Goal: Task Accomplishment & Management: Manage account settings

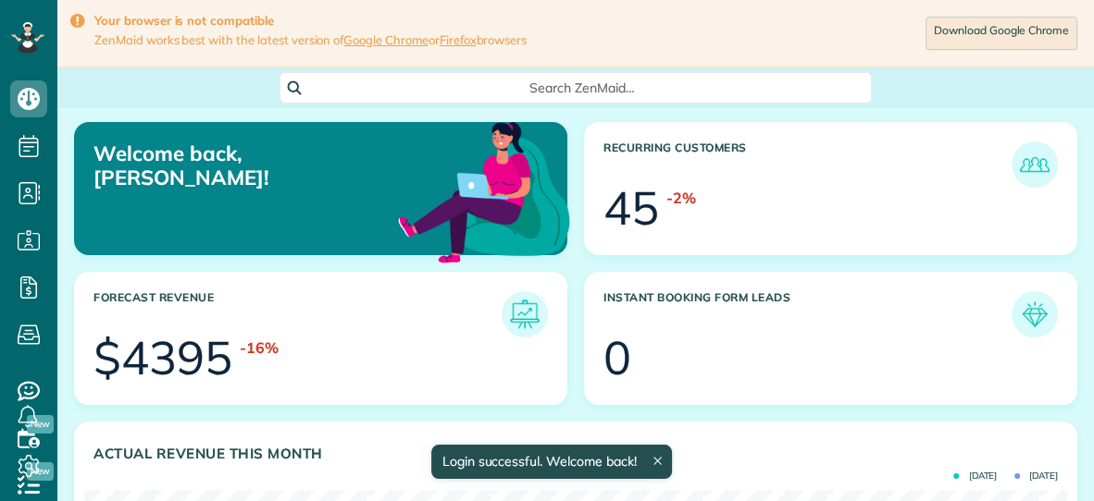
scroll to position [436, 982]
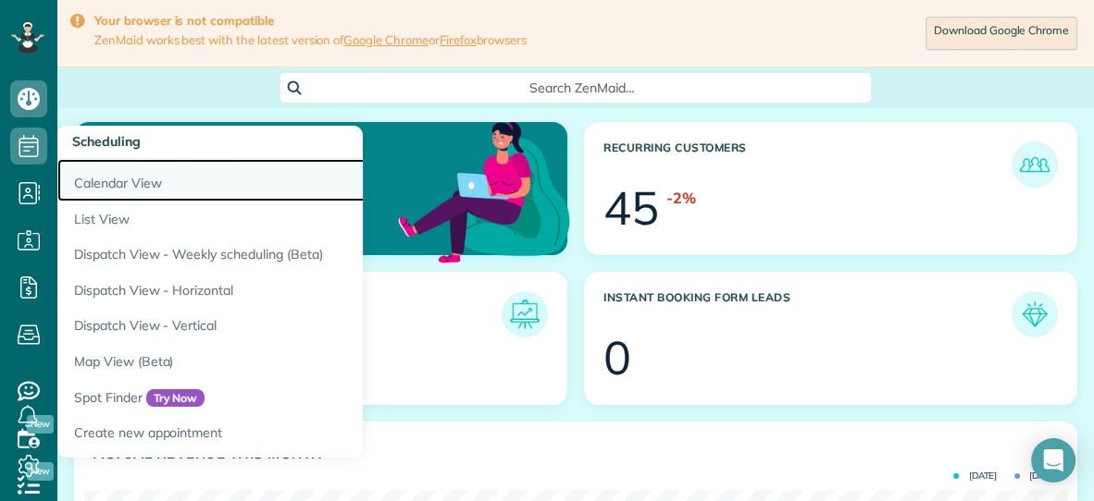
click at [105, 180] on link "Calendar View" at bounding box center [288, 180] width 463 height 43
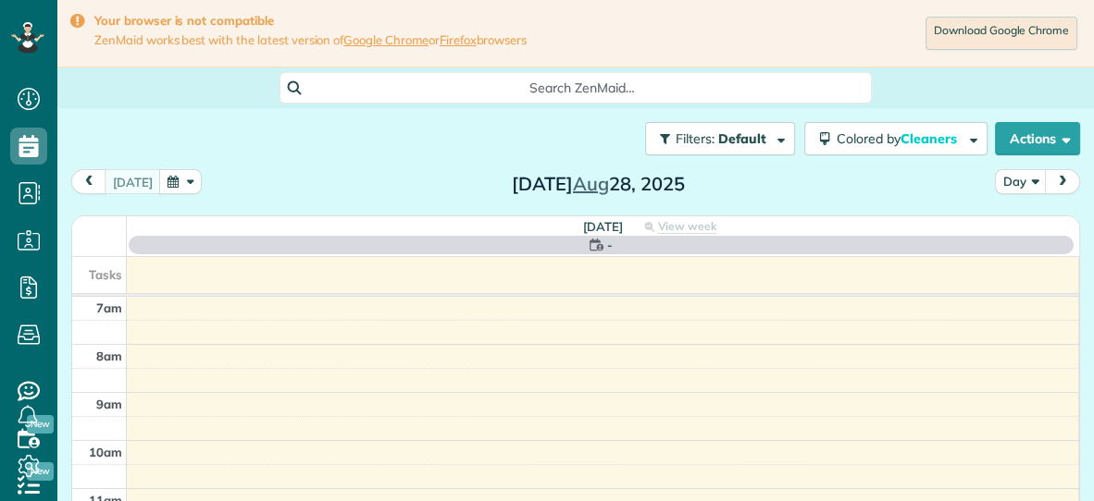
scroll to position [7, 7]
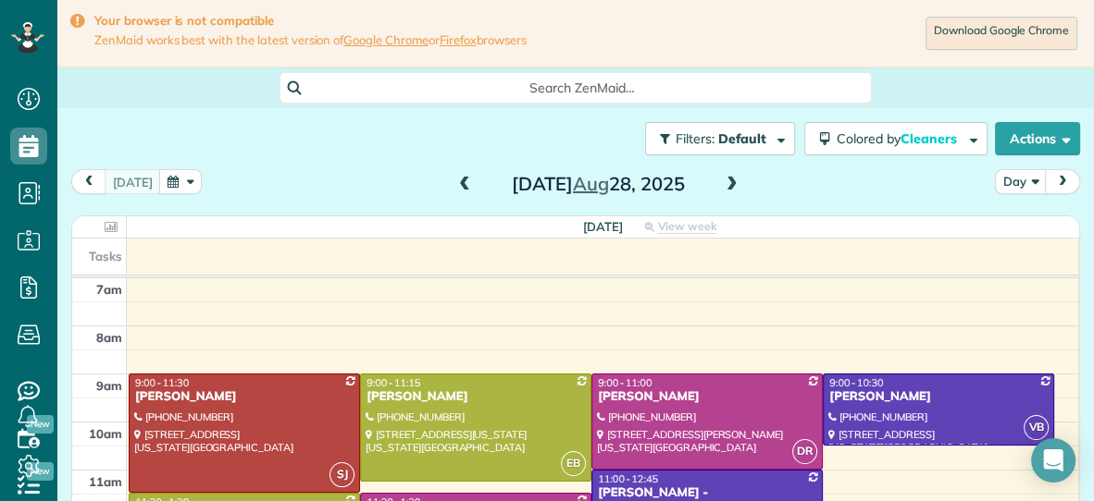
click at [736, 186] on span at bounding box center [732, 185] width 20 height 17
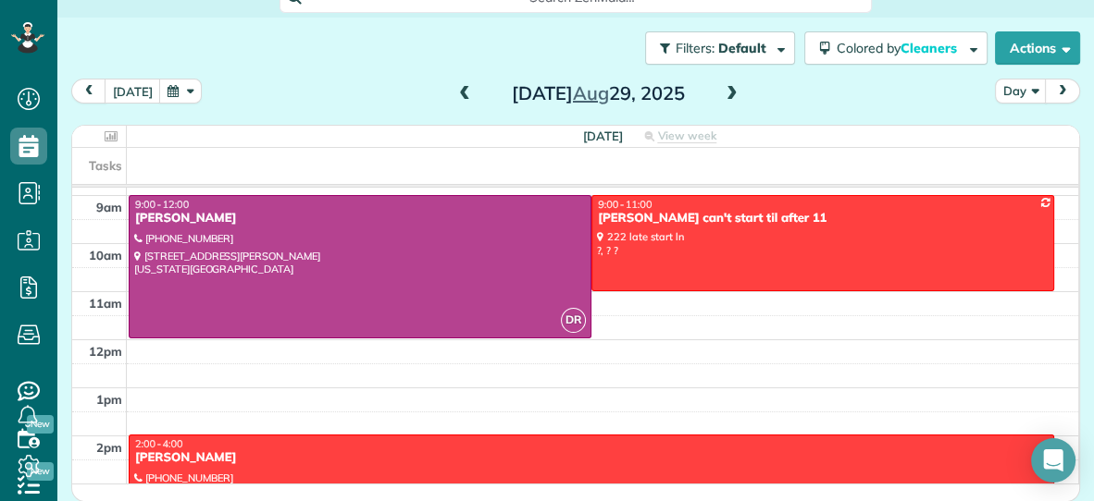
scroll to position [92, 0]
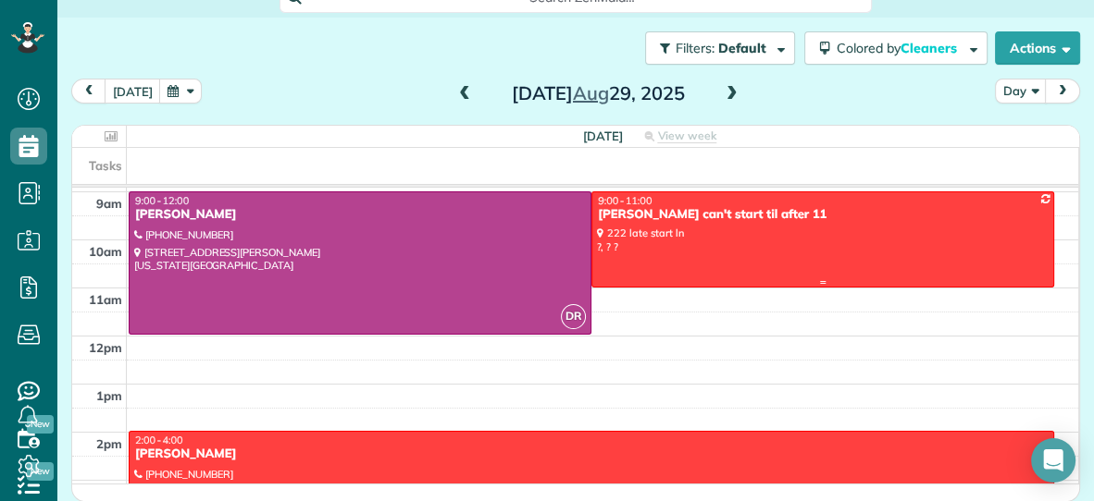
click at [767, 261] on div at bounding box center [822, 238] width 461 height 93
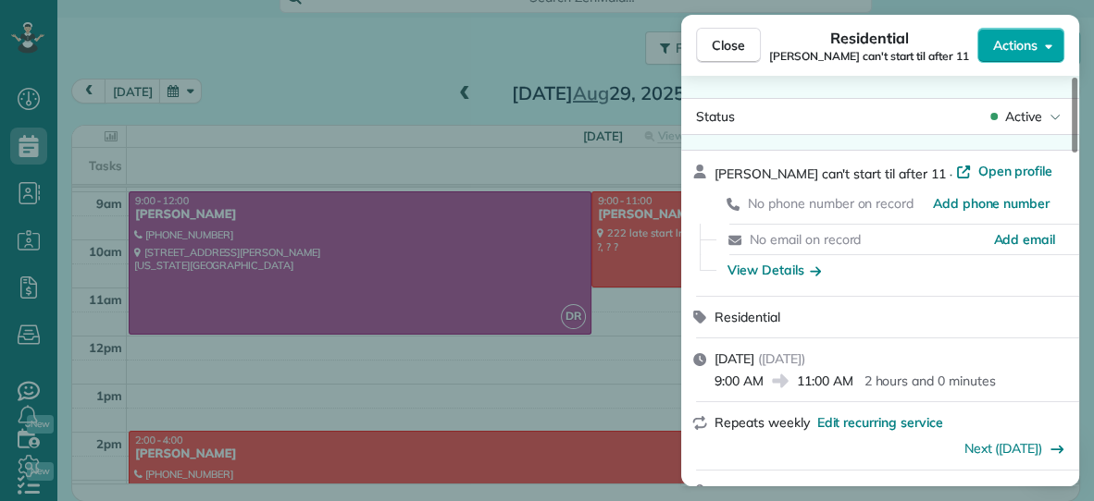
click at [1023, 34] on button "Actions" at bounding box center [1020, 45] width 87 height 35
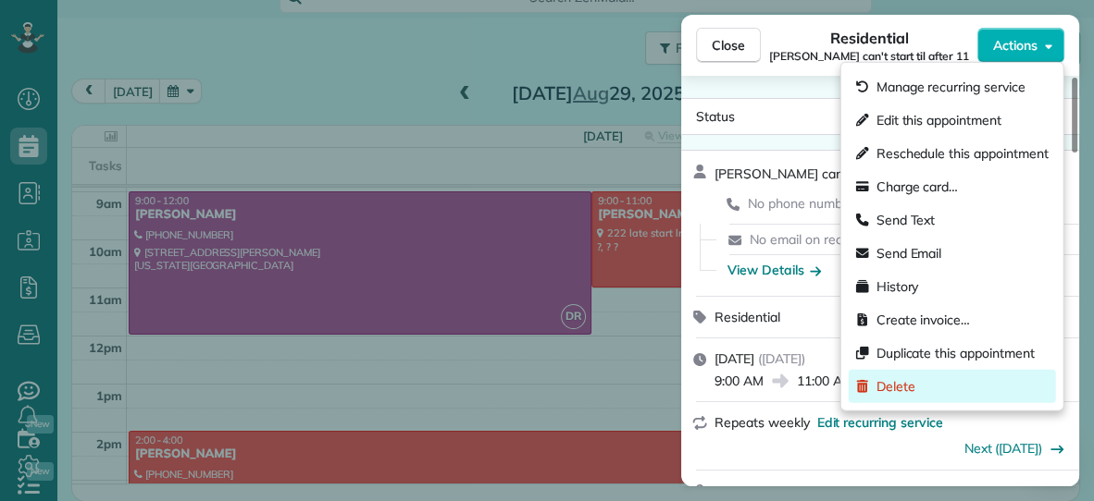
click at [922, 390] on div "Delete" at bounding box center [951, 386] width 207 height 33
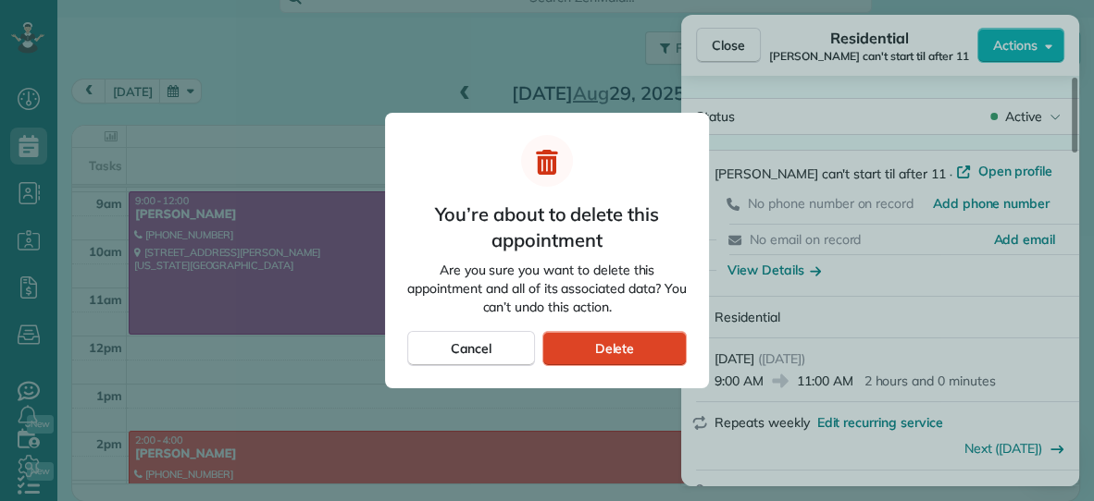
click at [605, 353] on span "Delete" at bounding box center [614, 349] width 40 height 19
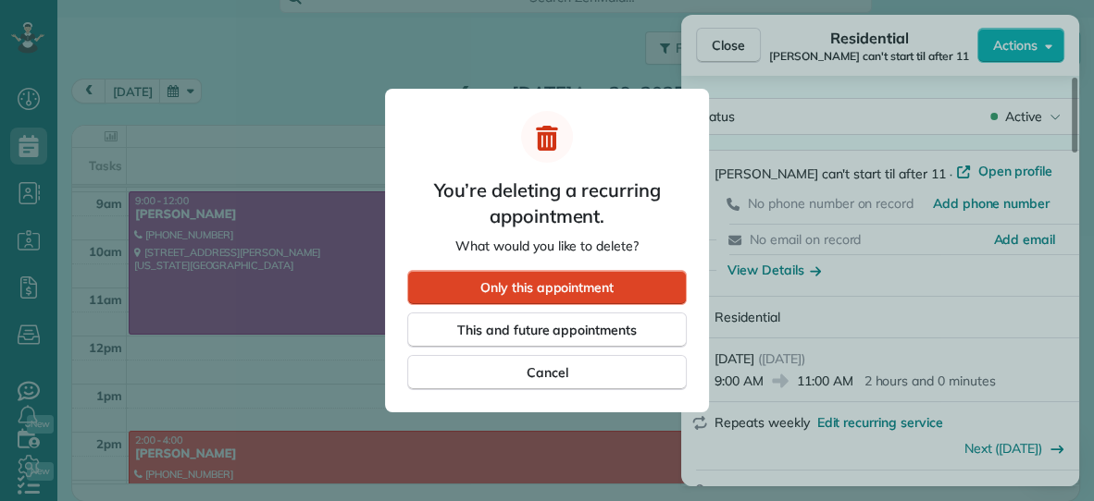
click at [633, 293] on div "Only this appointment" at bounding box center [546, 287] width 279 height 35
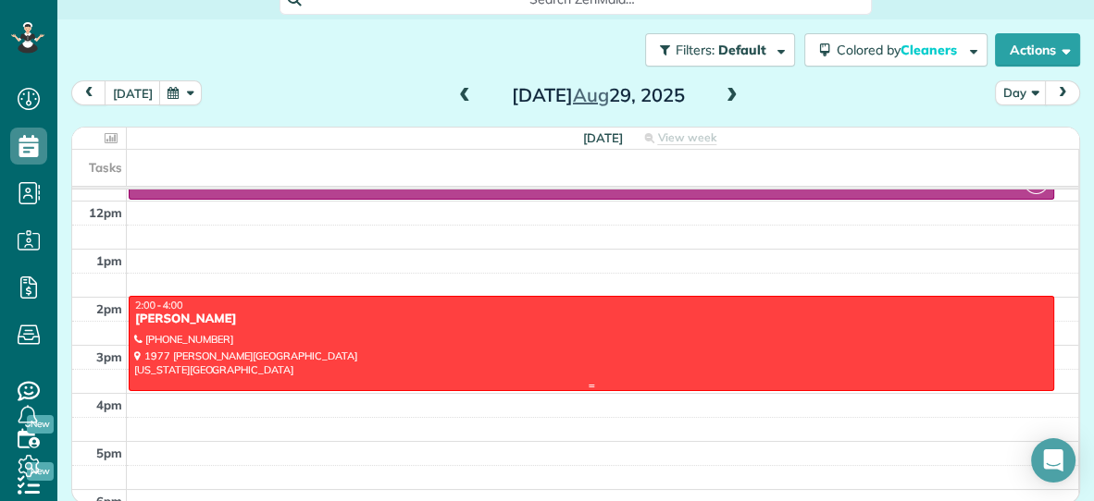
scroll to position [231, 0]
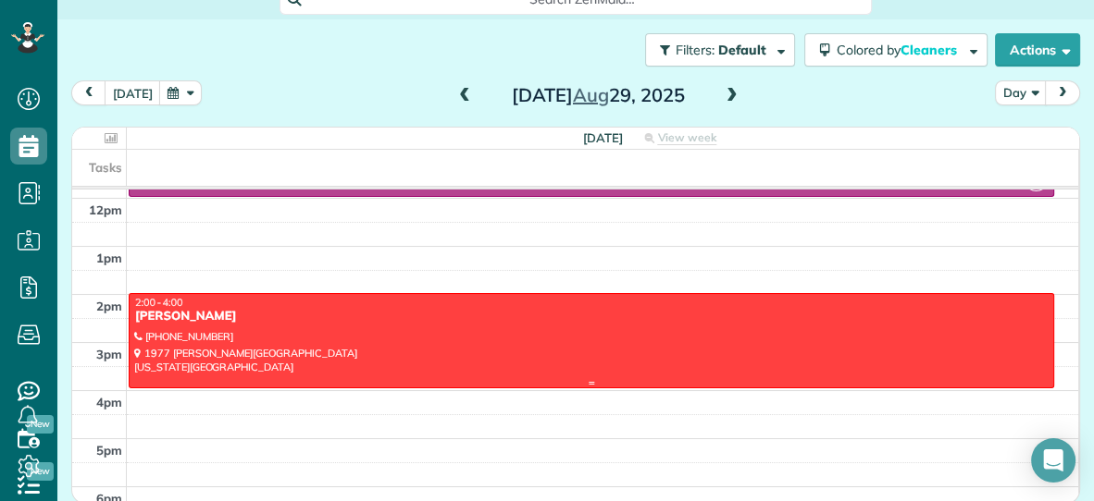
click at [480, 330] on div at bounding box center [591, 340] width 923 height 93
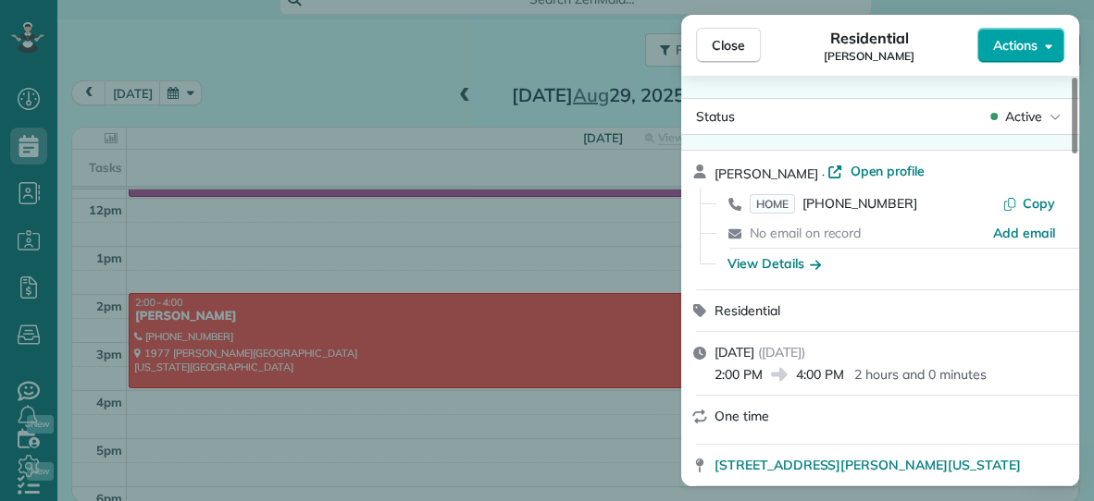
click at [1001, 46] on span "Actions" at bounding box center [1015, 45] width 44 height 19
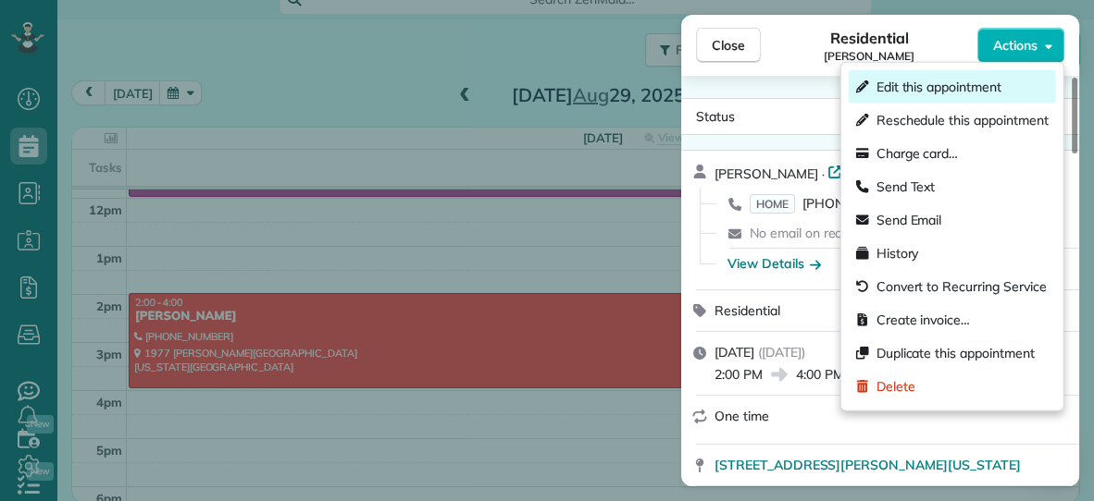
click at [947, 87] on span "Edit this appointment" at bounding box center [938, 87] width 125 height 19
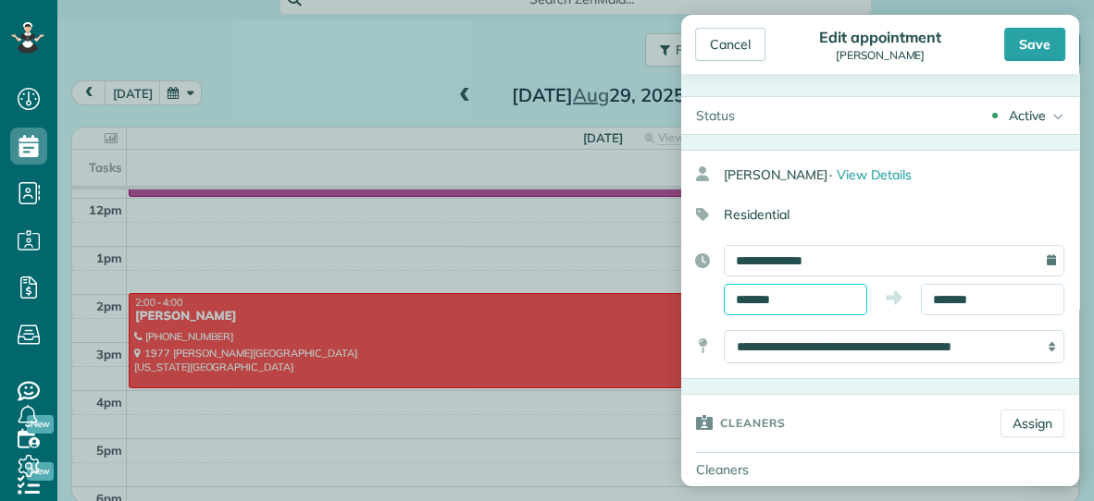
click at [858, 297] on input "*******" at bounding box center [795, 299] width 143 height 31
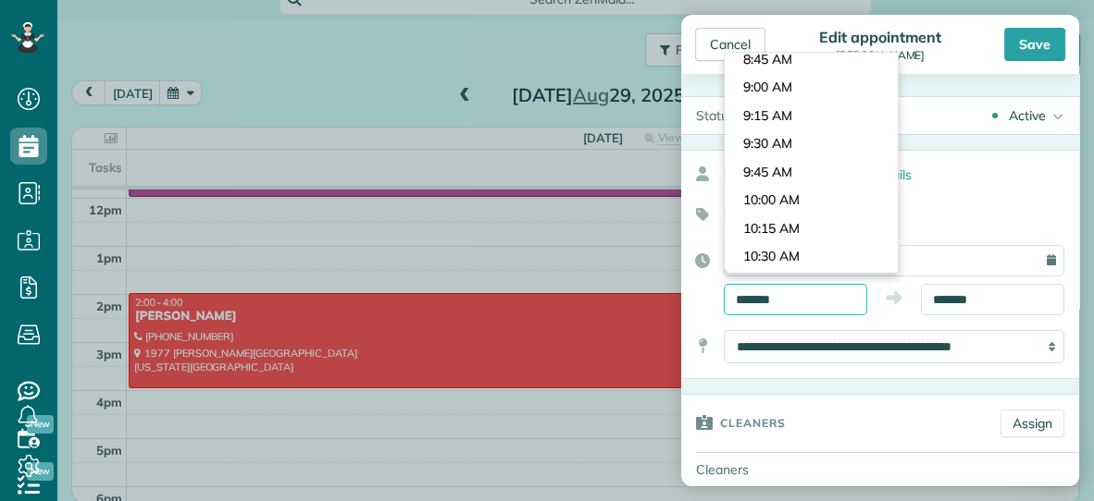
scroll to position [971, 0]
click at [848, 189] on body "Dashboard Scheduling Calendar View List View Dispatch View - Weekly scheduling …" at bounding box center [547, 250] width 1094 height 501
type input "********"
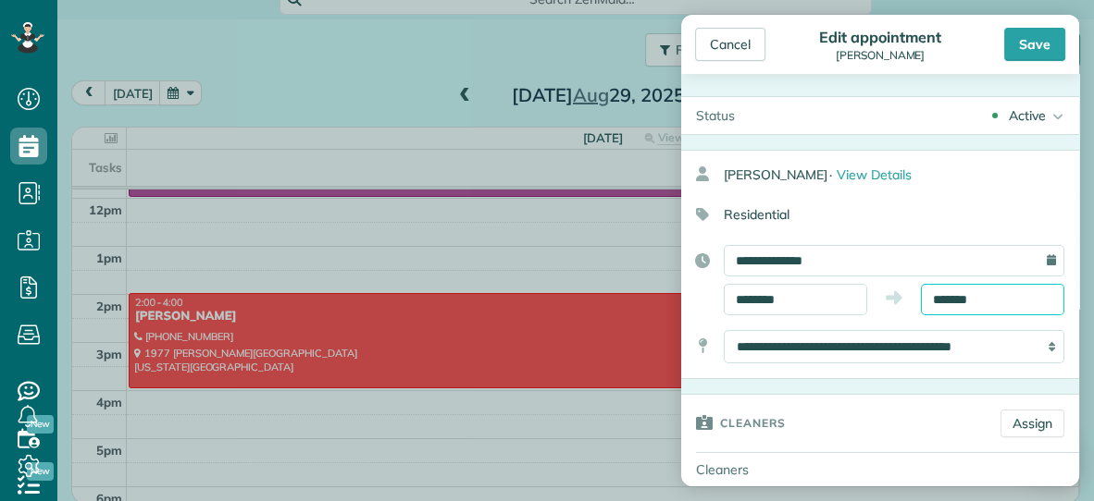
click at [1027, 301] on input "*******" at bounding box center [992, 299] width 143 height 31
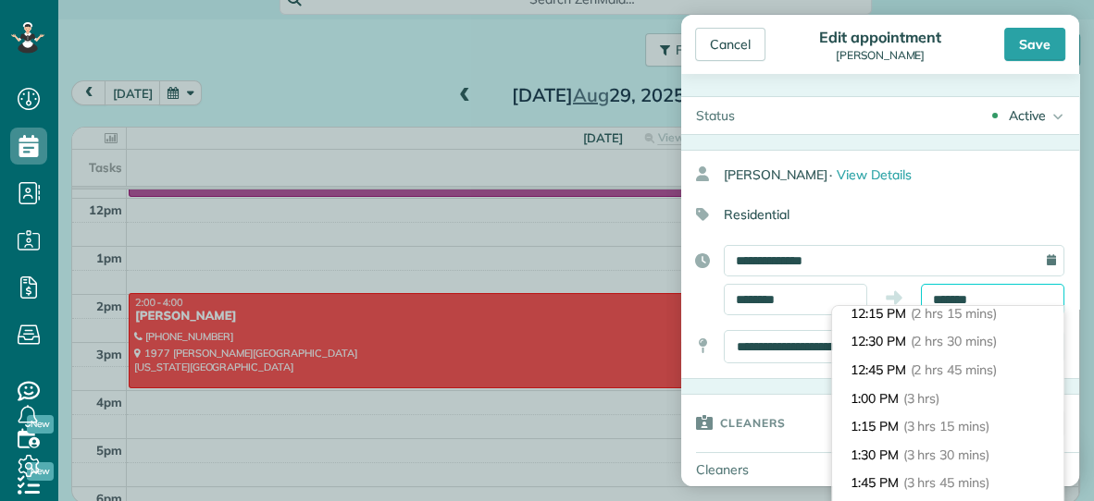
scroll to position [256, 0]
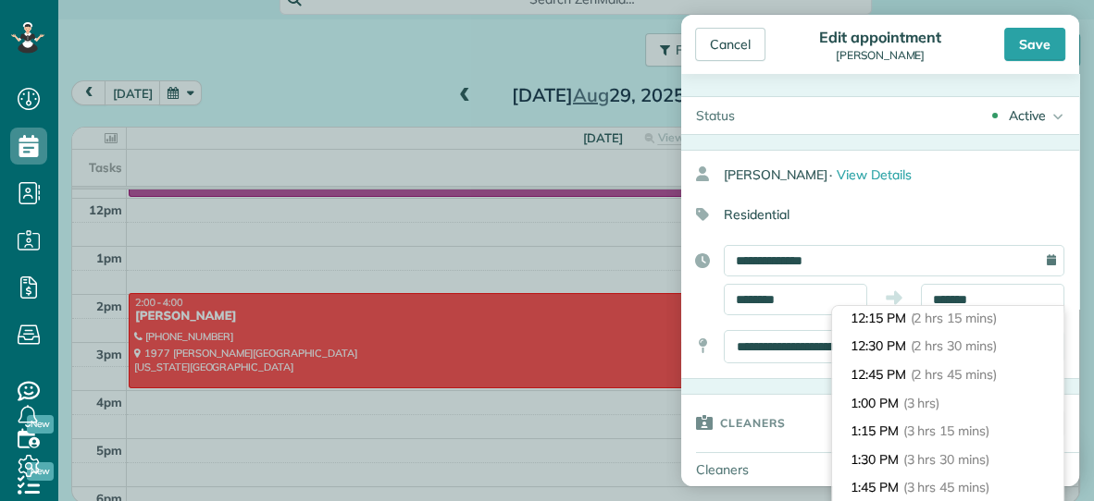
click at [984, 343] on span "(2 hrs 30 mins)" at bounding box center [953, 346] width 86 height 17
type input "********"
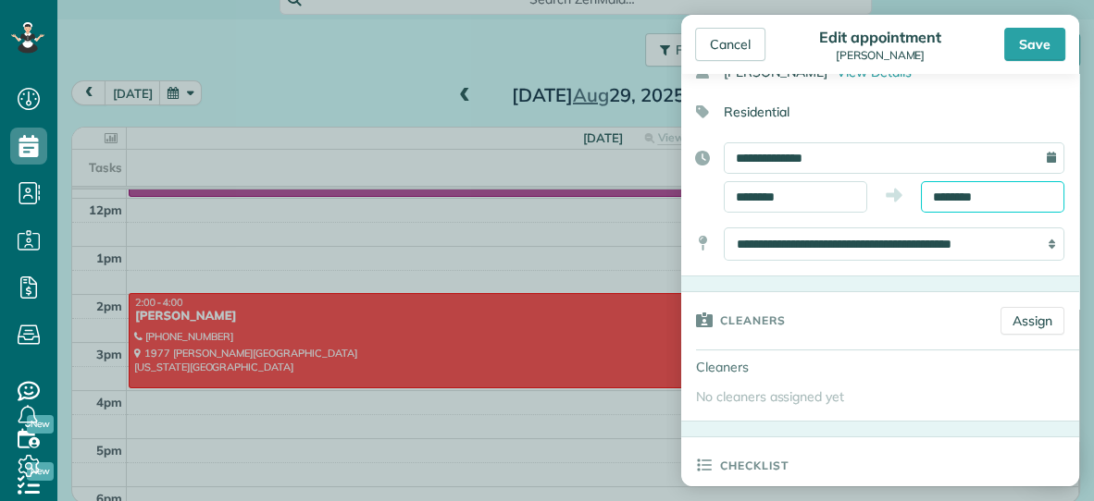
scroll to position [94, 0]
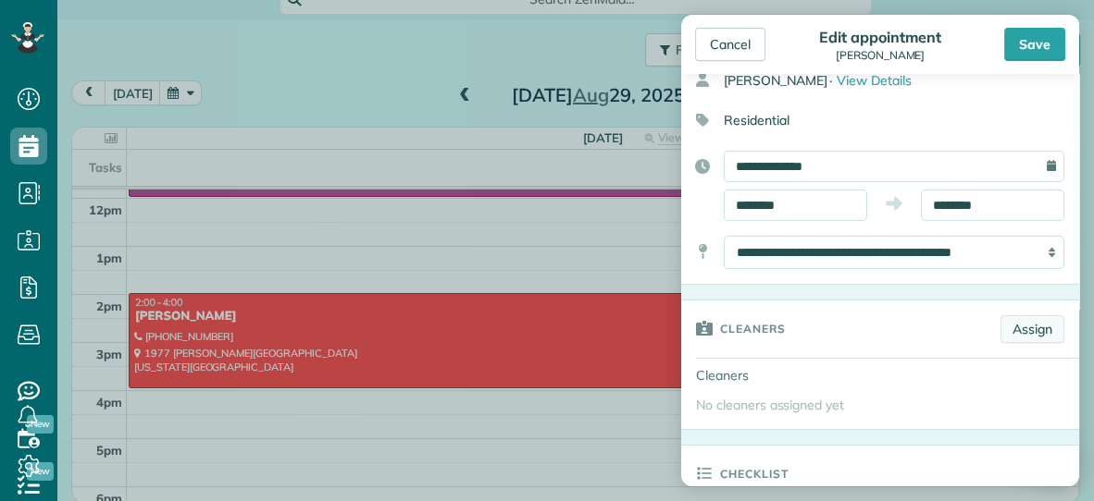
click at [1024, 325] on link "Assign" at bounding box center [1032, 330] width 64 height 28
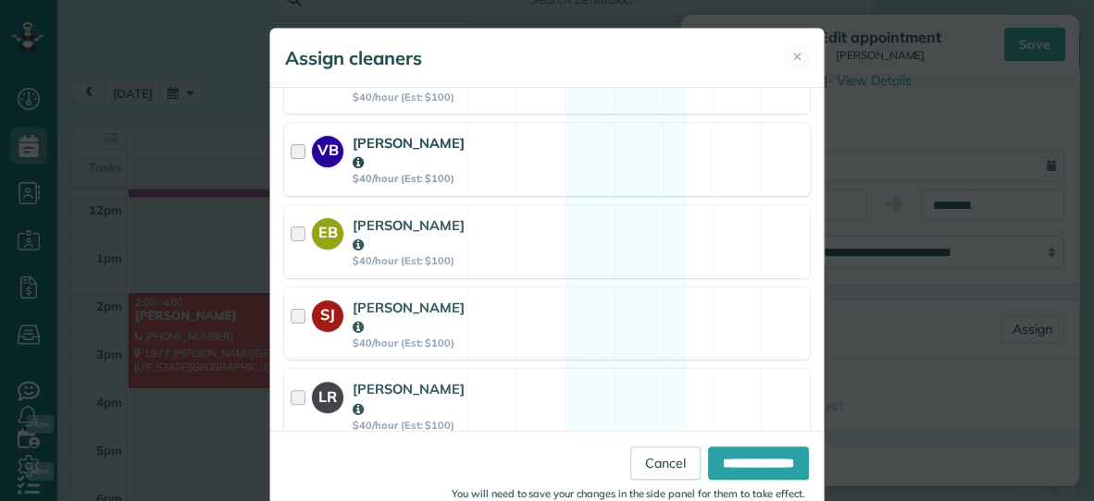
scroll to position [465, 0]
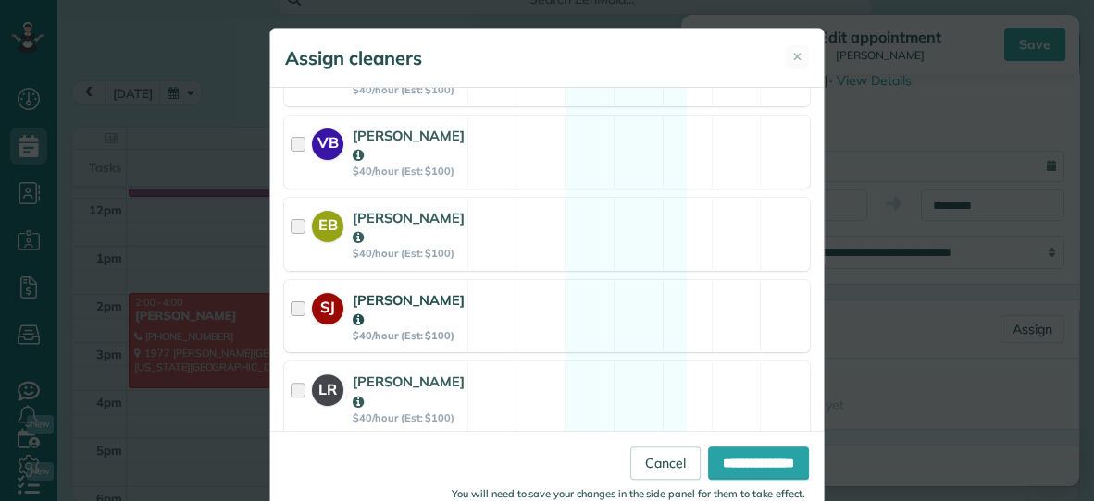
click at [574, 299] on div "SJ Savannah Jessup $40/hour (Est: $100) Available" at bounding box center [547, 316] width 526 height 73
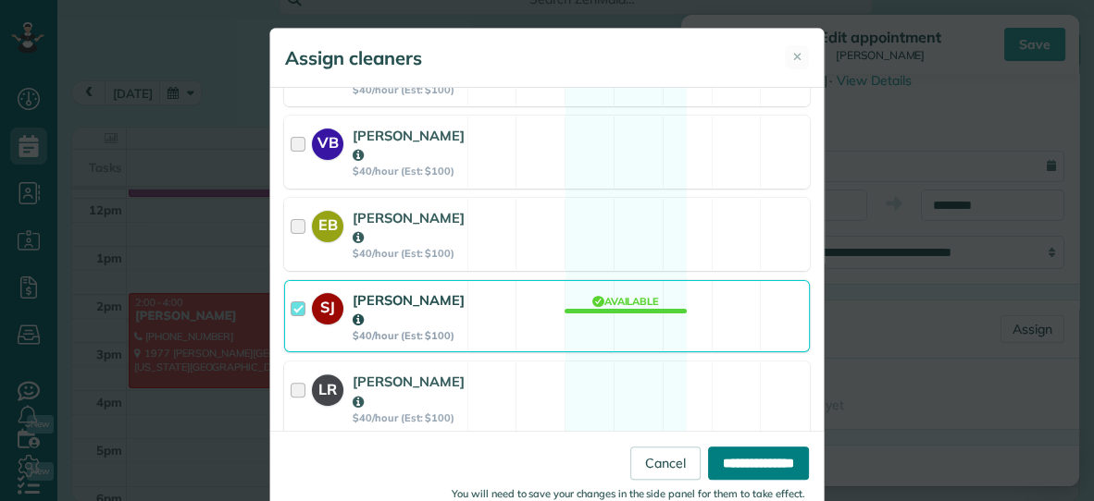
click at [715, 457] on input "**********" at bounding box center [758, 463] width 101 height 33
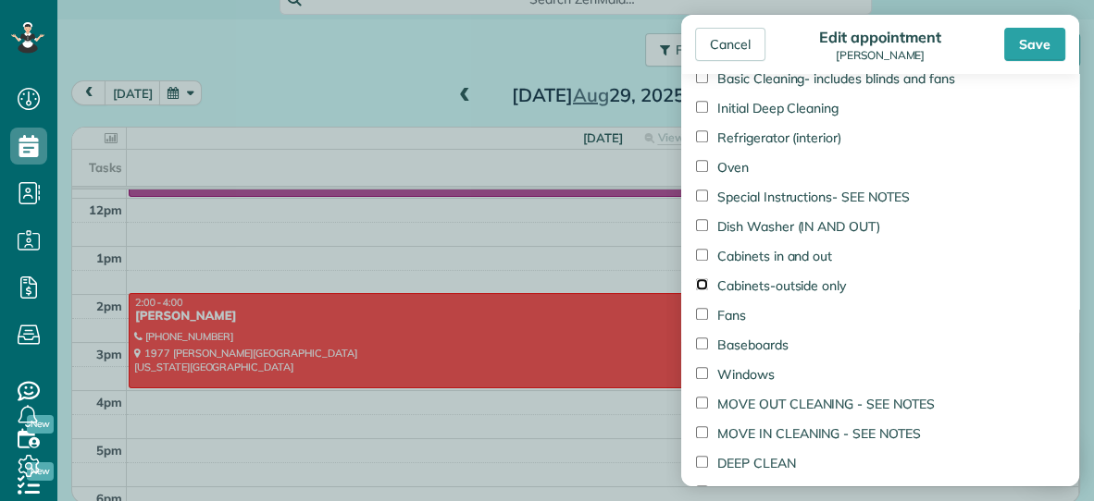
scroll to position [919, 0]
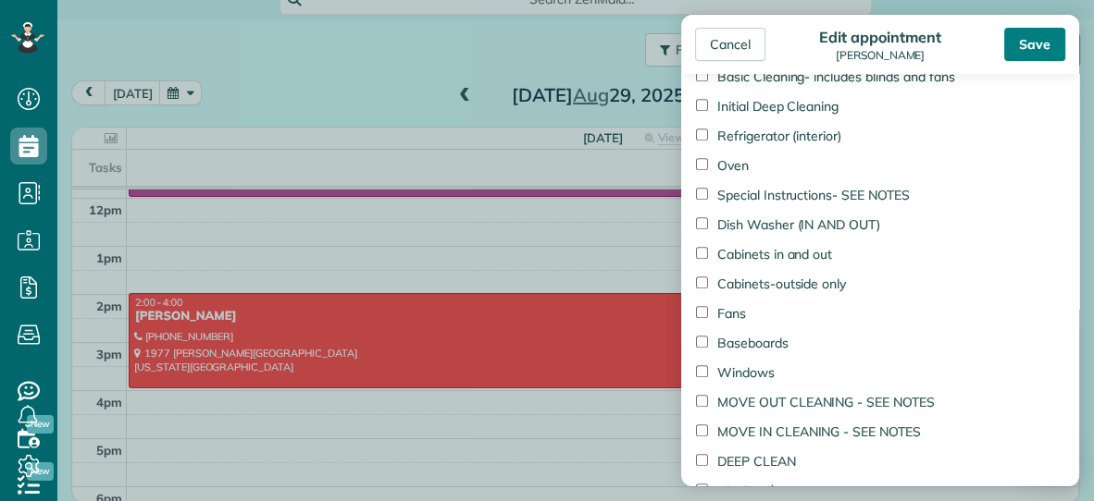
click at [1032, 42] on div "Save" at bounding box center [1034, 44] width 61 height 33
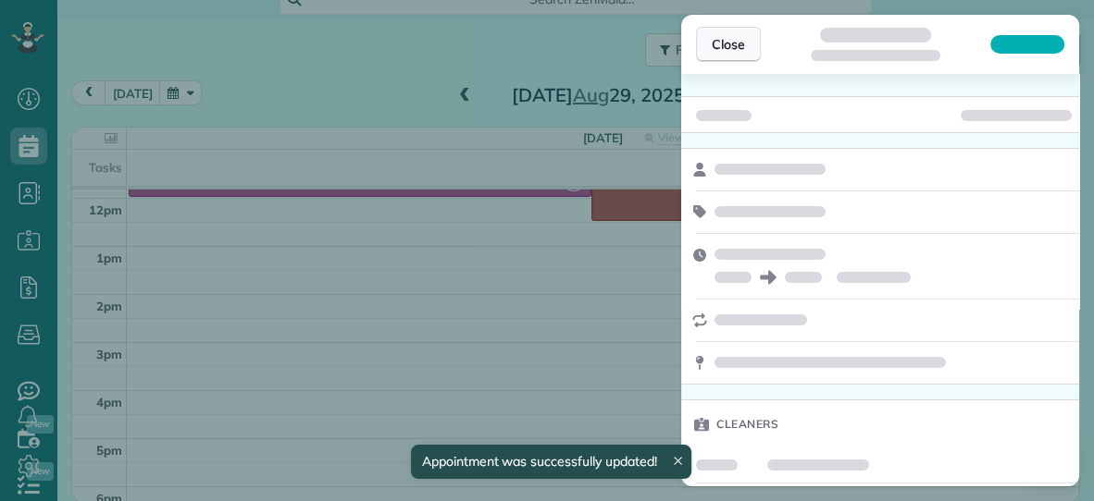
click at [730, 55] on button "Close" at bounding box center [728, 44] width 65 height 35
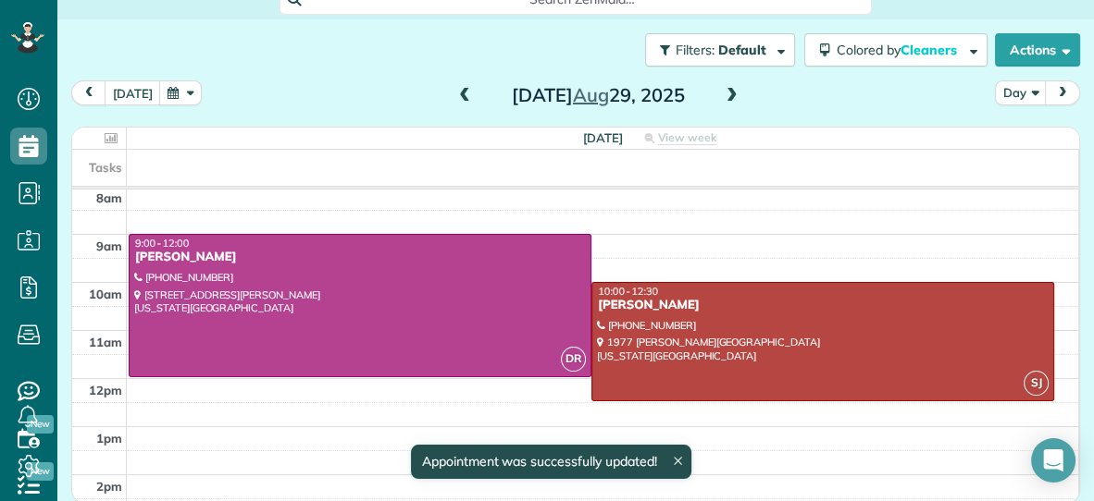
scroll to position [49, 0]
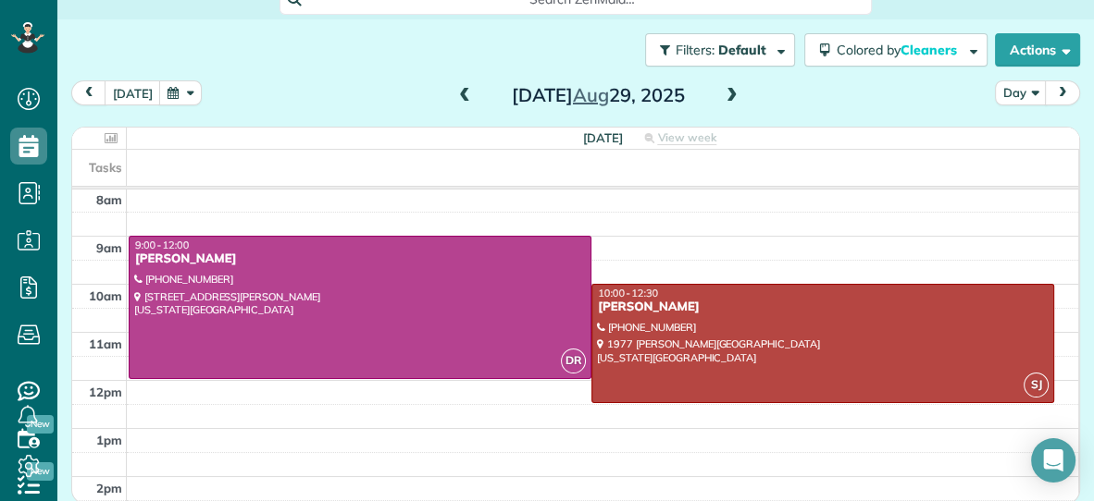
click at [468, 92] on span at bounding box center [464, 96] width 20 height 17
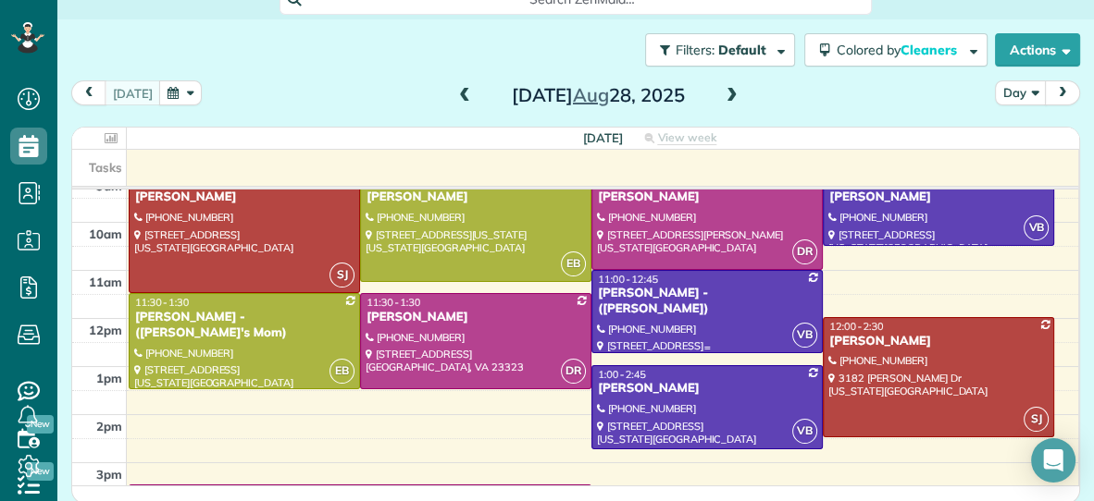
scroll to position [120, 0]
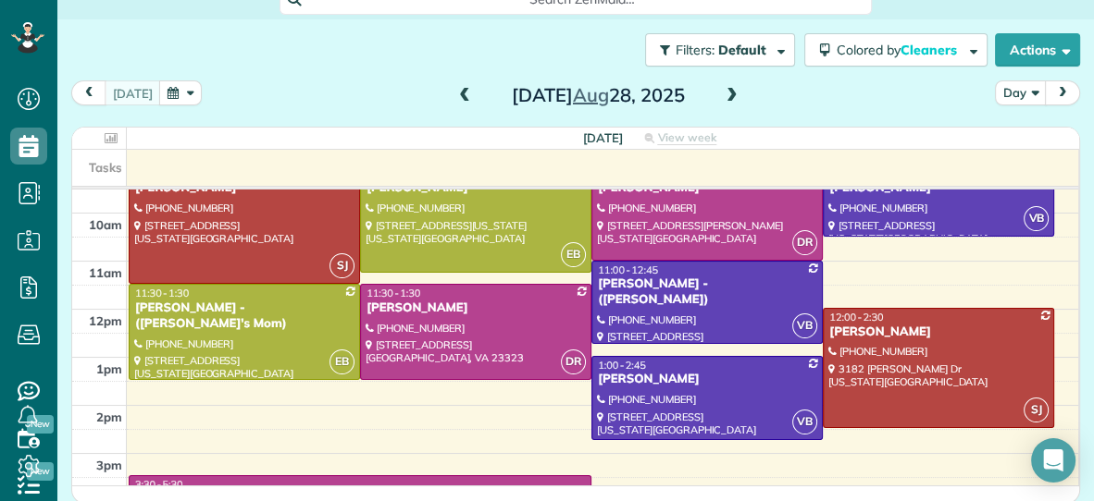
click at [730, 96] on span at bounding box center [732, 96] width 20 height 17
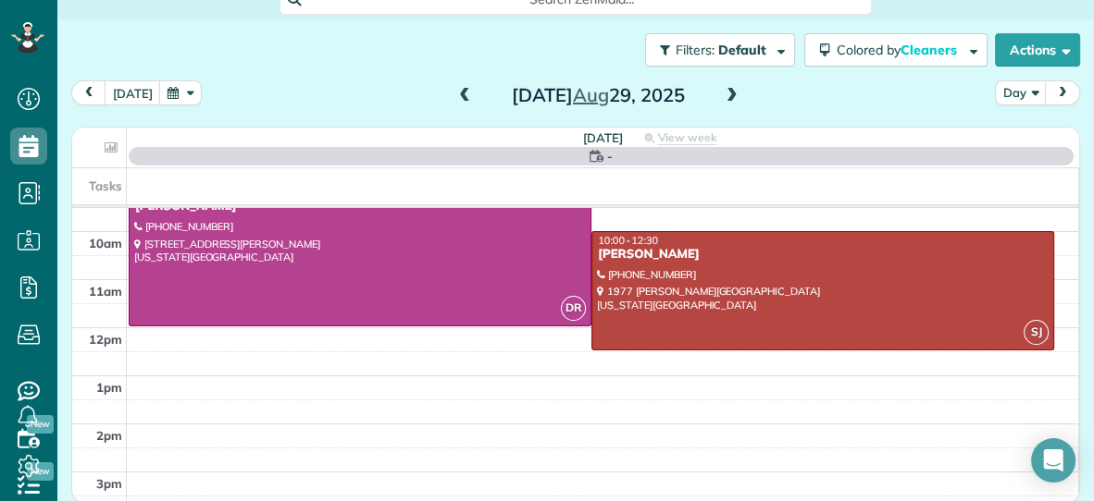
scroll to position [0, 0]
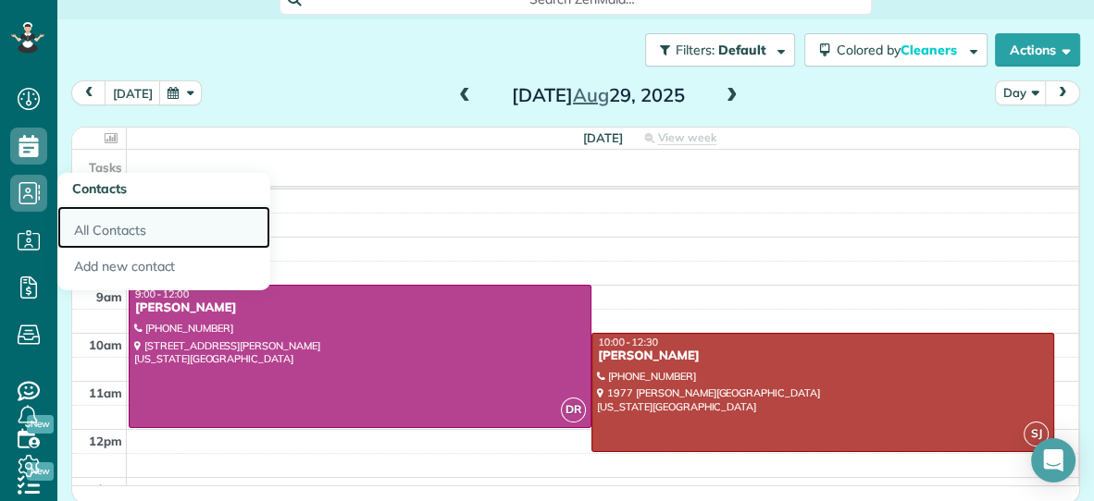
click at [91, 227] on link "All Contacts" at bounding box center [163, 227] width 213 height 43
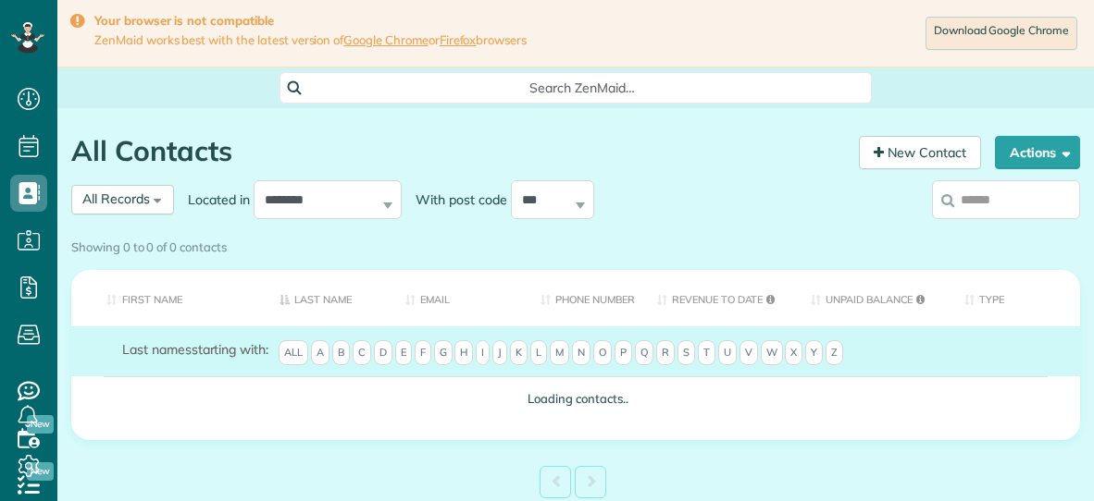
type input "*"
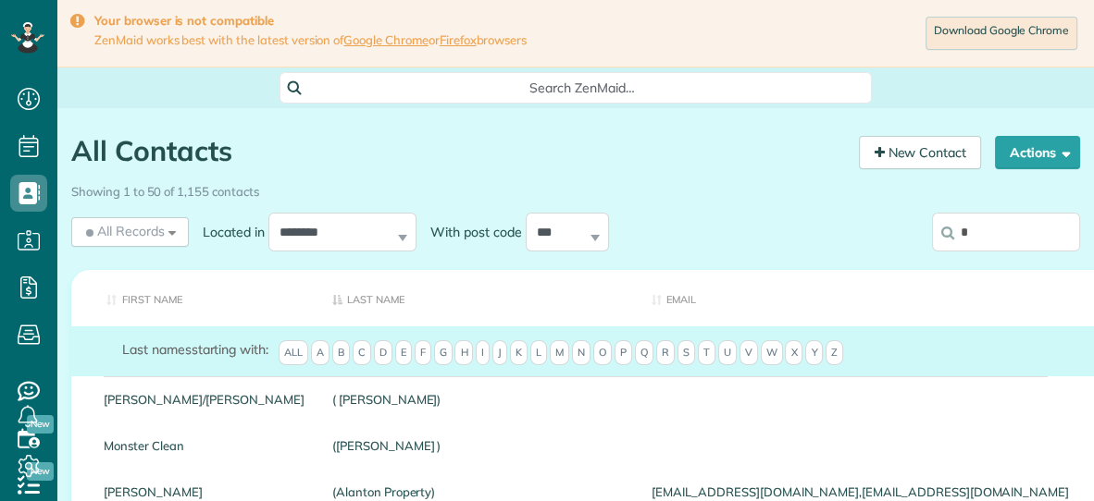
scroll to position [7, 7]
click at [972, 239] on input "*" at bounding box center [1006, 232] width 148 height 39
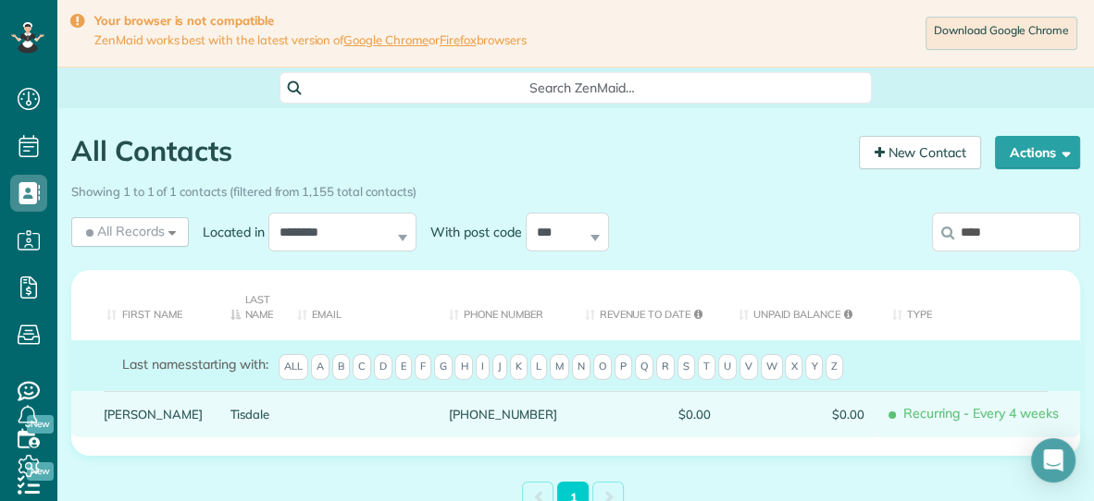
type input "****"
click at [230, 415] on link "Tisdale" at bounding box center [250, 414] width 40 height 13
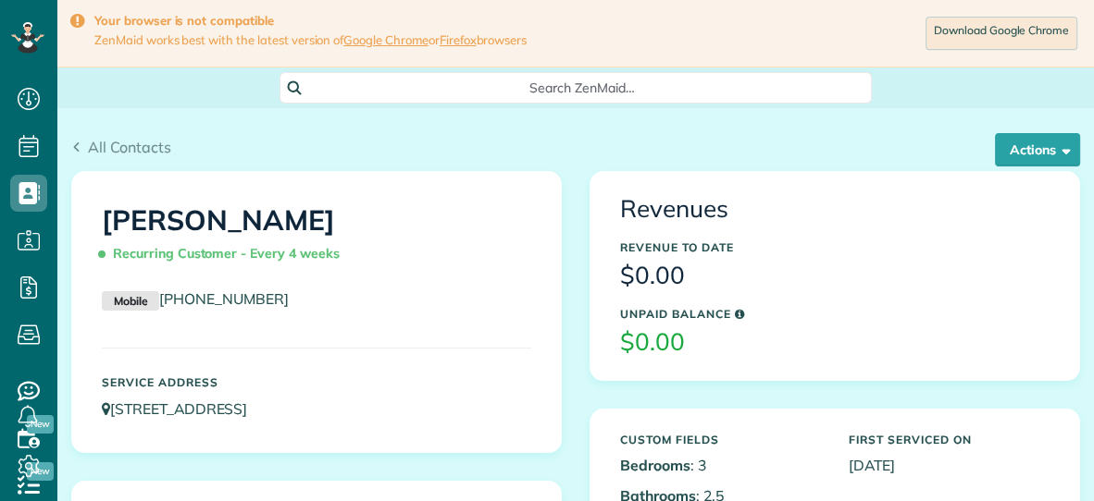
scroll to position [7, 7]
click at [1009, 144] on button "Actions" at bounding box center [1037, 149] width 85 height 33
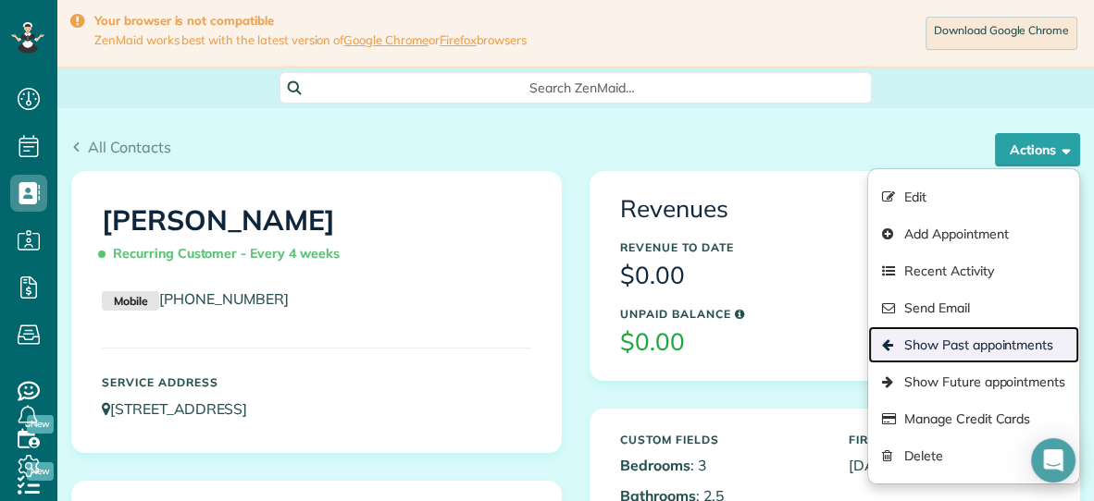
click at [934, 346] on link "Show Past appointments" at bounding box center [973, 345] width 211 height 37
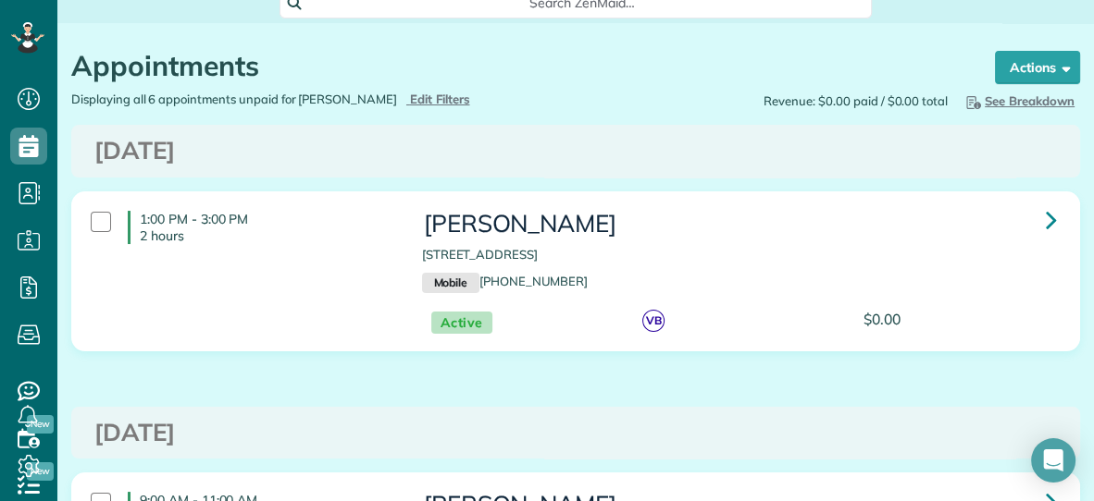
scroll to position [86, 0]
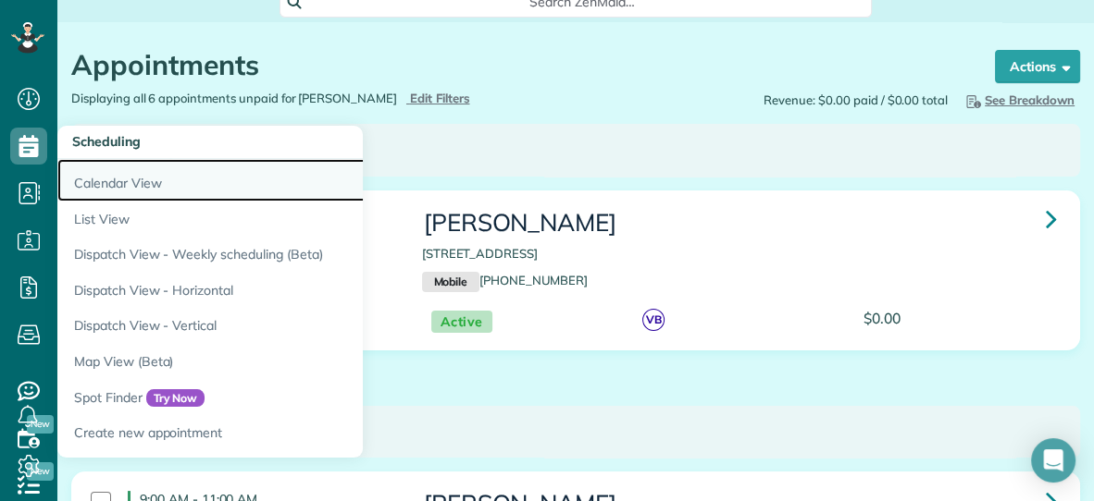
click at [104, 180] on link "Calendar View" at bounding box center [288, 180] width 463 height 43
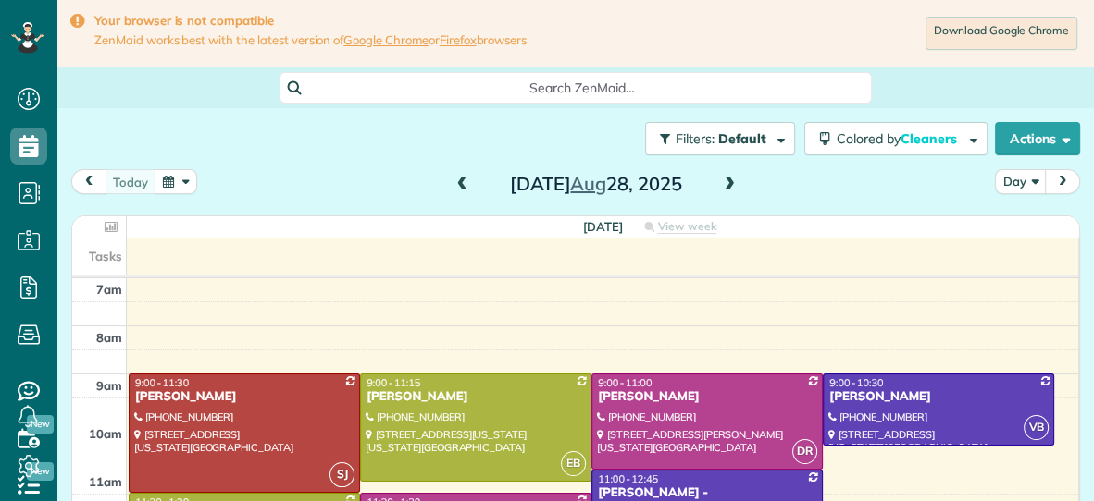
scroll to position [7, 7]
click at [166, 183] on button "button" at bounding box center [176, 181] width 43 height 25
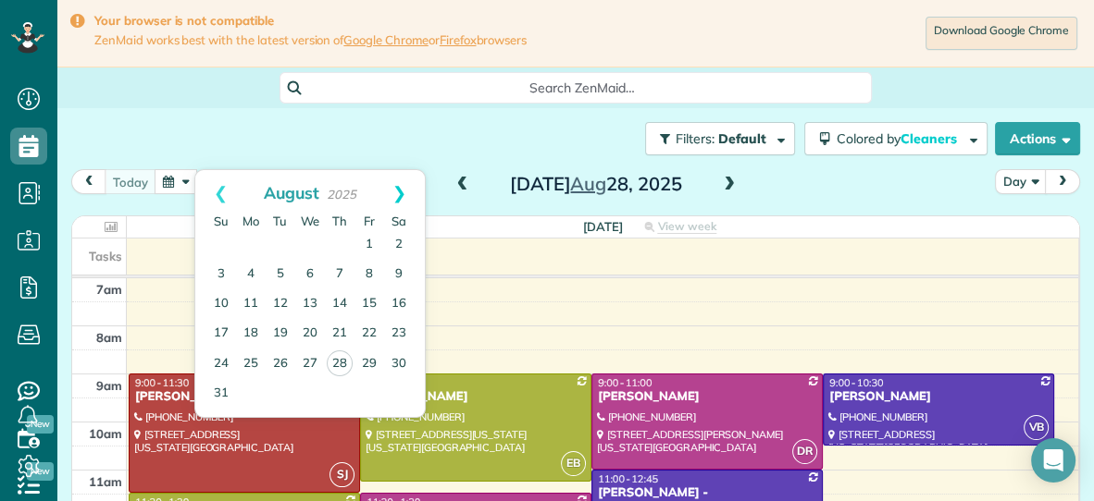
click at [405, 190] on link "Next" at bounding box center [399, 193] width 51 height 46
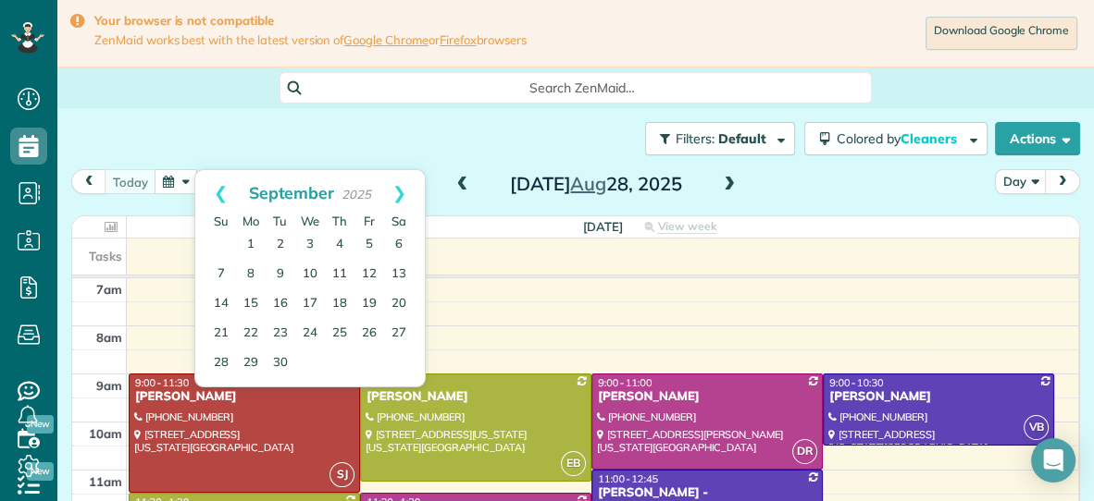
click at [732, 183] on span at bounding box center [729, 185] width 20 height 17
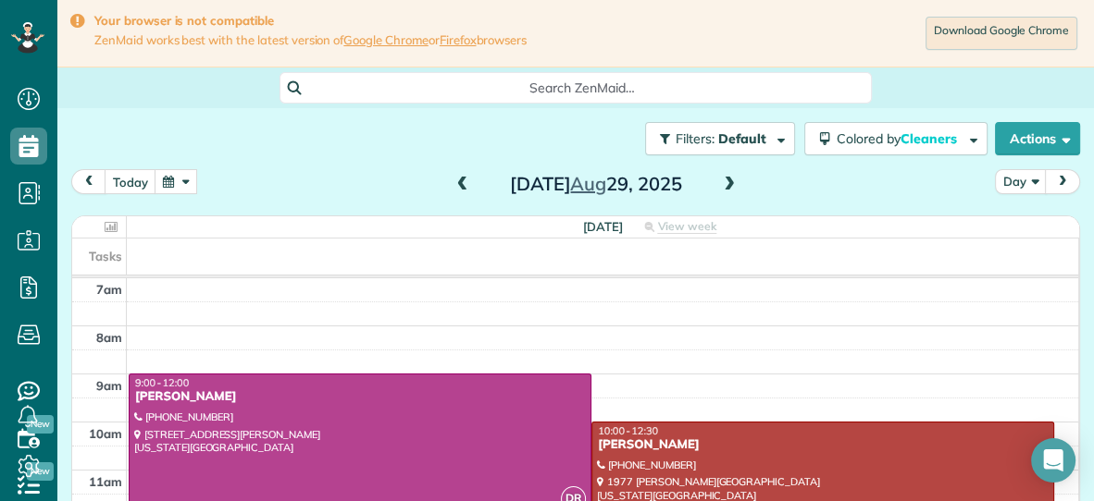
click at [732, 183] on span at bounding box center [729, 185] width 20 height 17
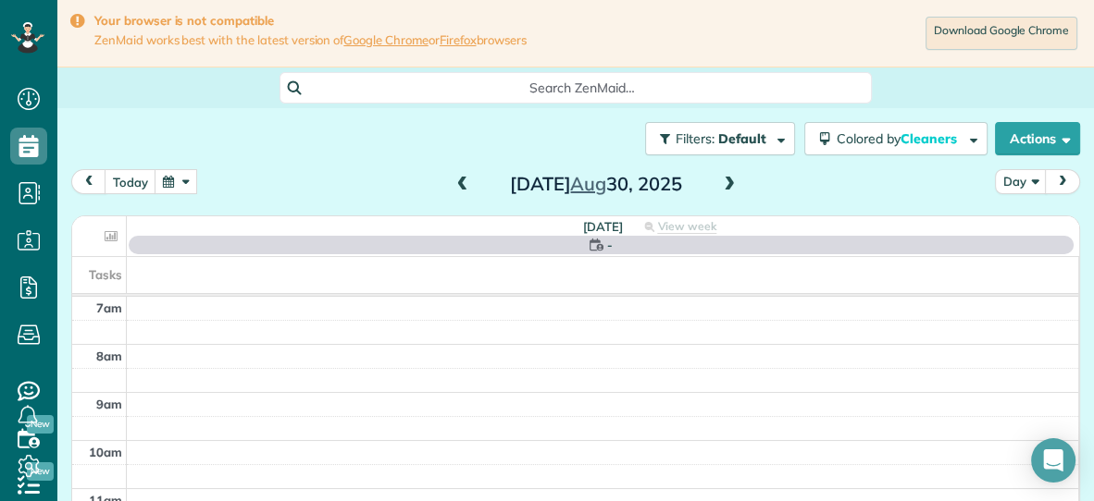
click at [732, 183] on span at bounding box center [729, 185] width 20 height 17
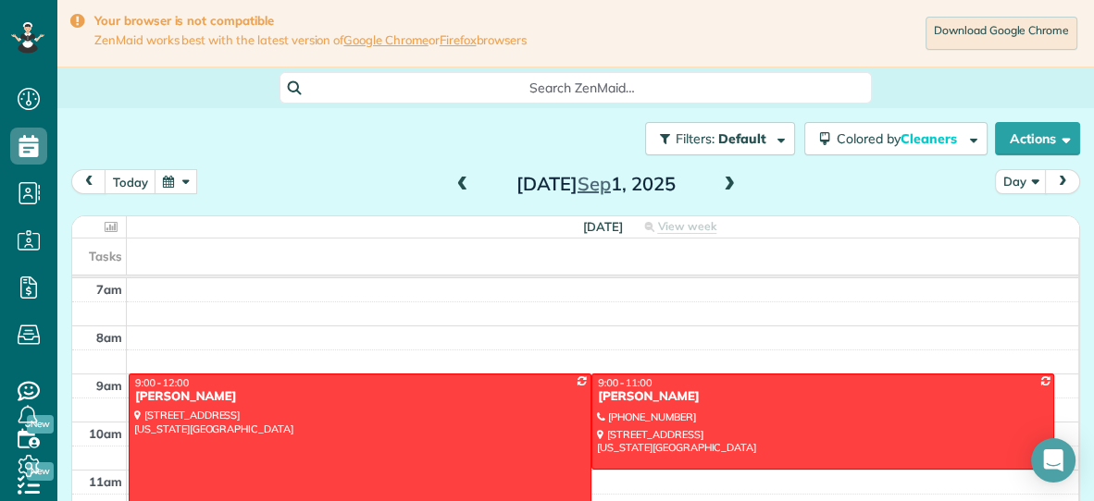
click at [732, 183] on span at bounding box center [729, 185] width 20 height 17
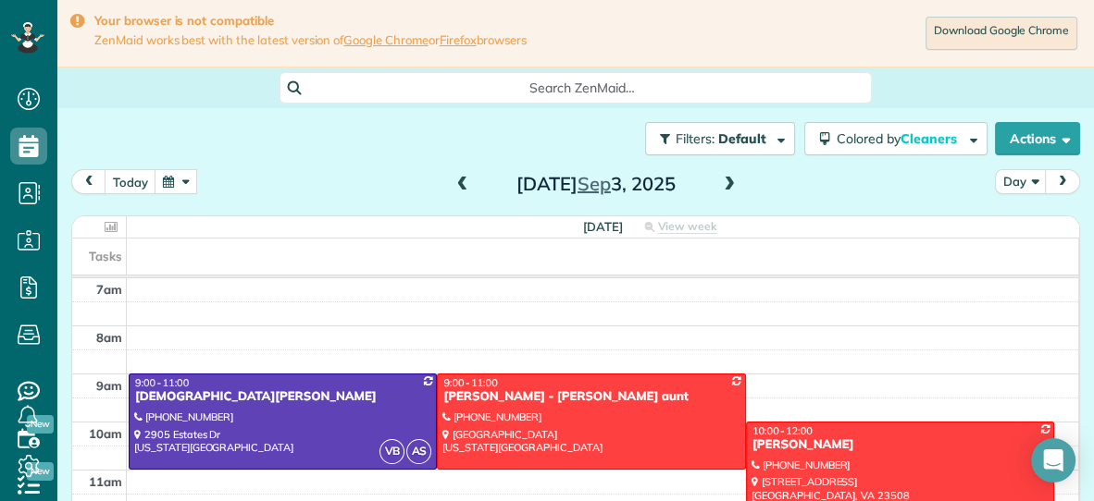
click at [732, 183] on span at bounding box center [729, 185] width 20 height 17
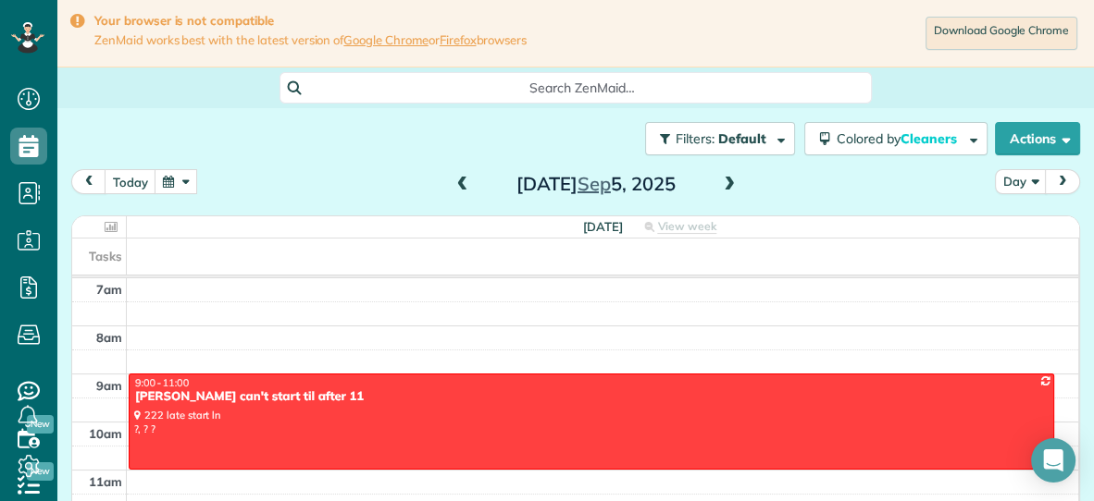
click at [732, 183] on span at bounding box center [729, 185] width 20 height 17
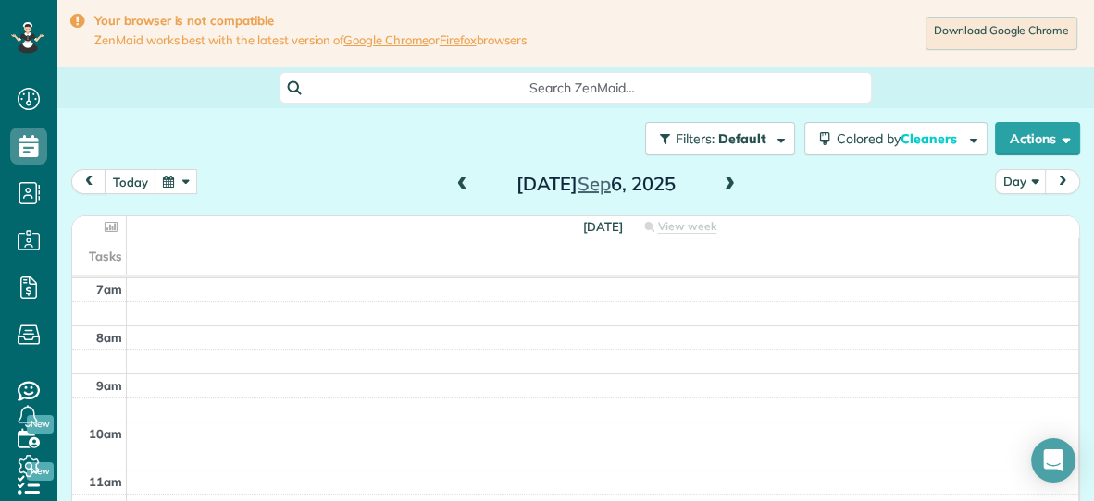
click at [732, 183] on span at bounding box center [729, 185] width 20 height 17
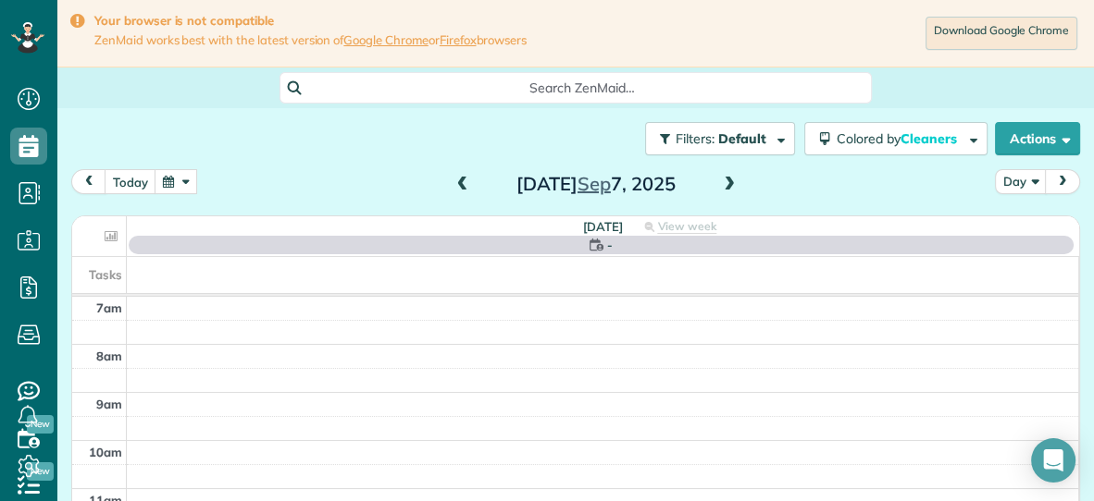
click at [732, 183] on span at bounding box center [729, 185] width 20 height 17
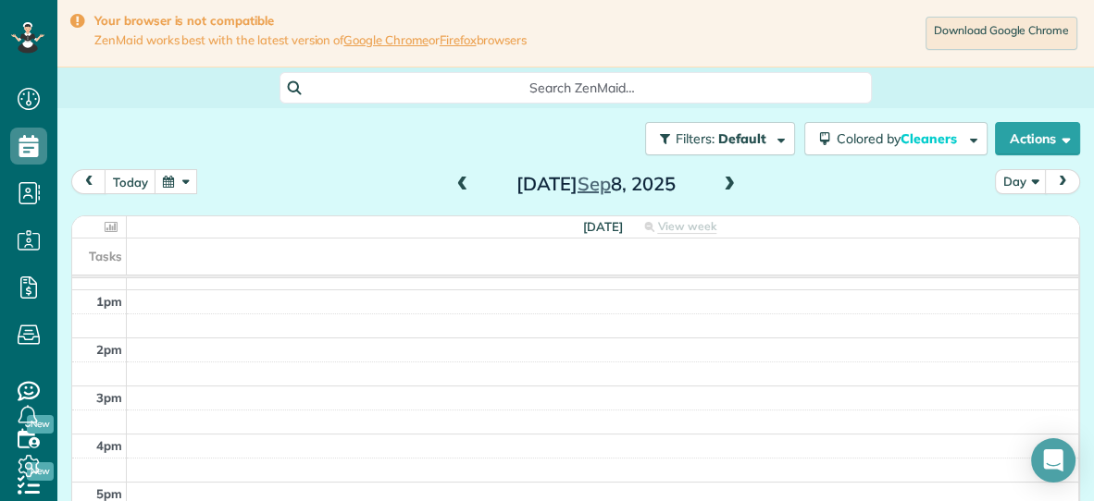
scroll to position [0, 0]
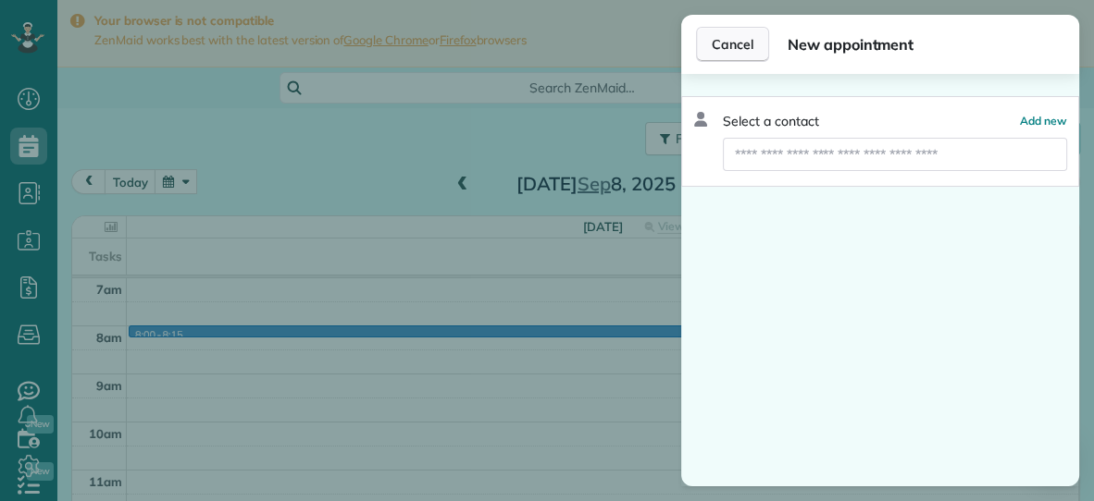
click at [747, 45] on span "Cancel" at bounding box center [733, 44] width 42 height 19
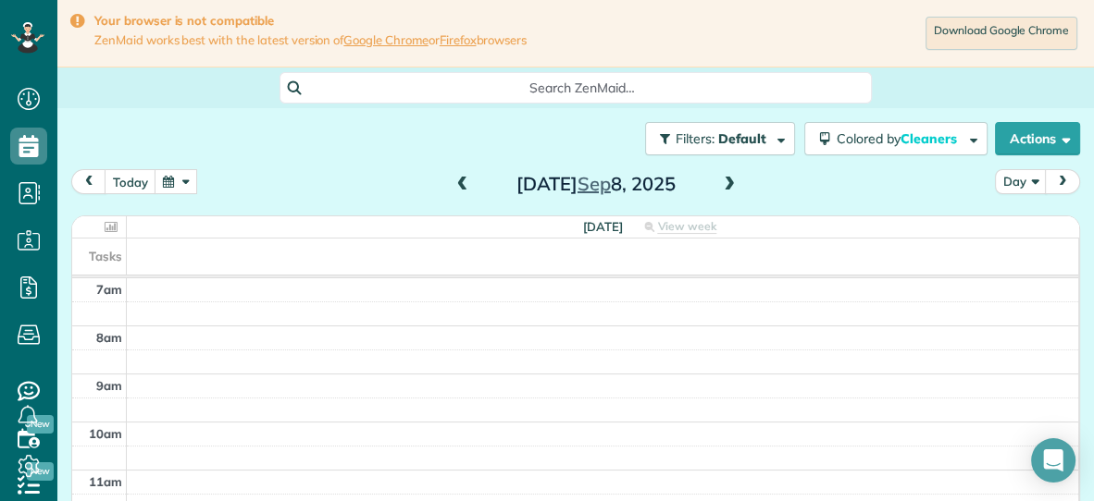
click at [734, 183] on span at bounding box center [729, 185] width 20 height 17
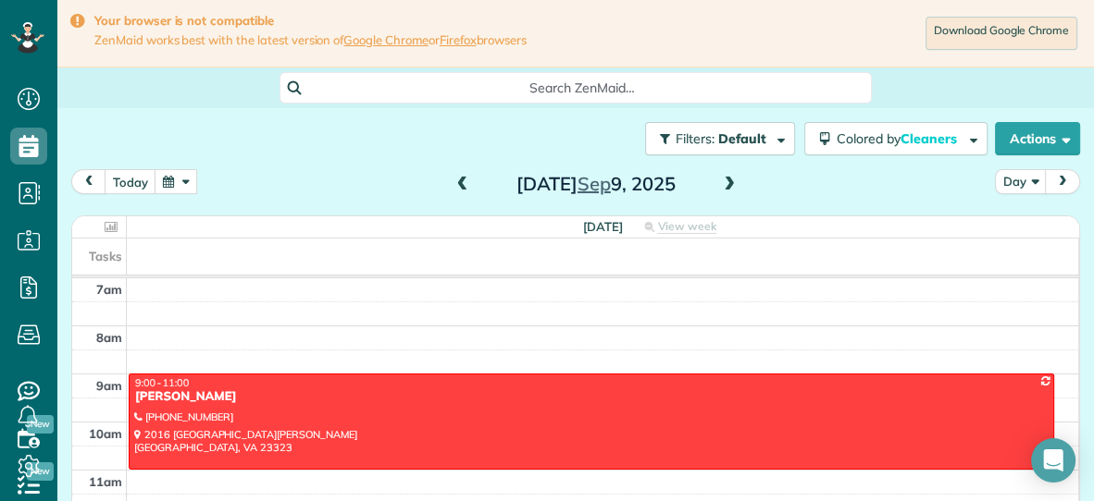
click at [454, 185] on span at bounding box center [462, 185] width 20 height 17
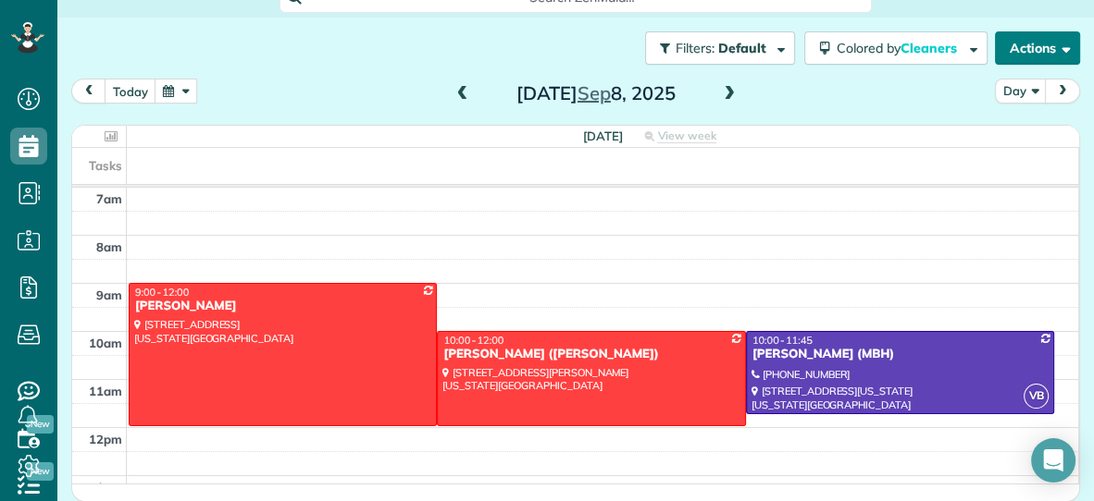
click at [1035, 52] on button "Actions" at bounding box center [1037, 47] width 85 height 33
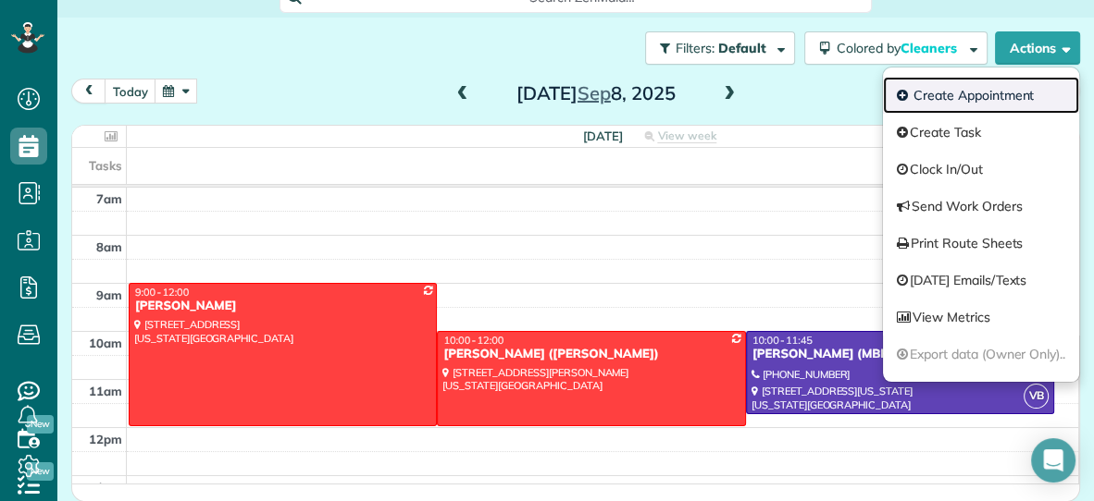
click at [991, 97] on link "Create Appointment" at bounding box center [981, 95] width 196 height 37
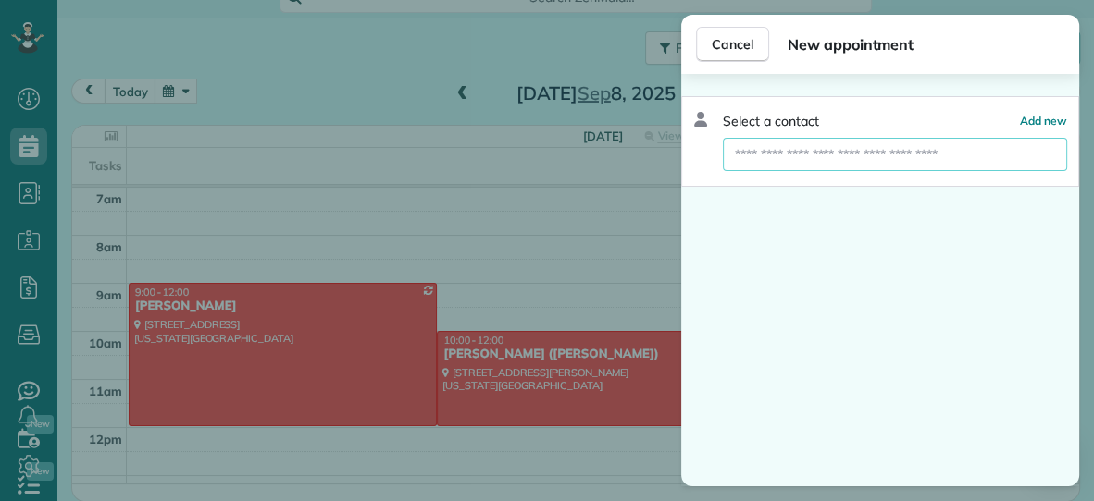
click at [936, 151] on input "text" at bounding box center [895, 154] width 344 height 33
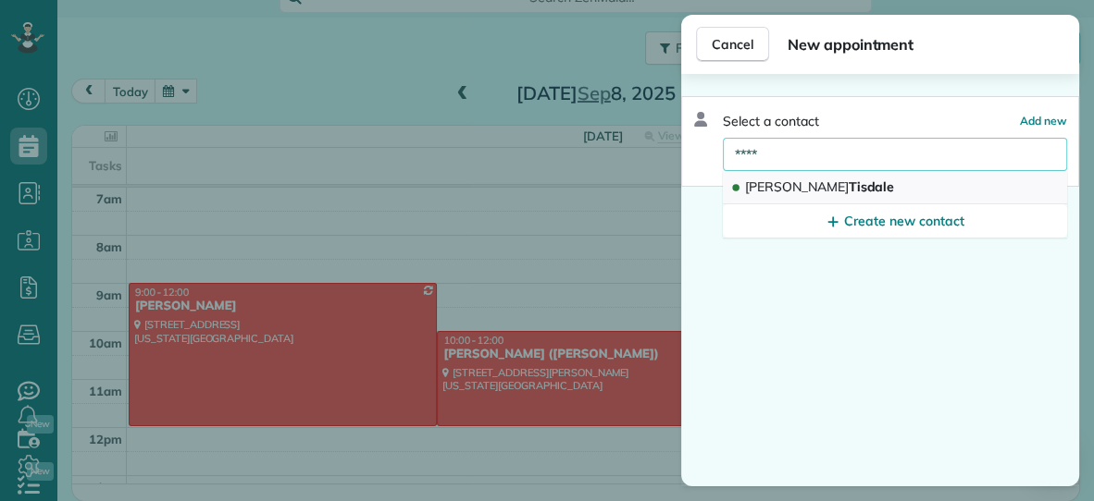
type input "****"
click at [898, 189] on button "[PERSON_NAME]" at bounding box center [895, 187] width 344 height 33
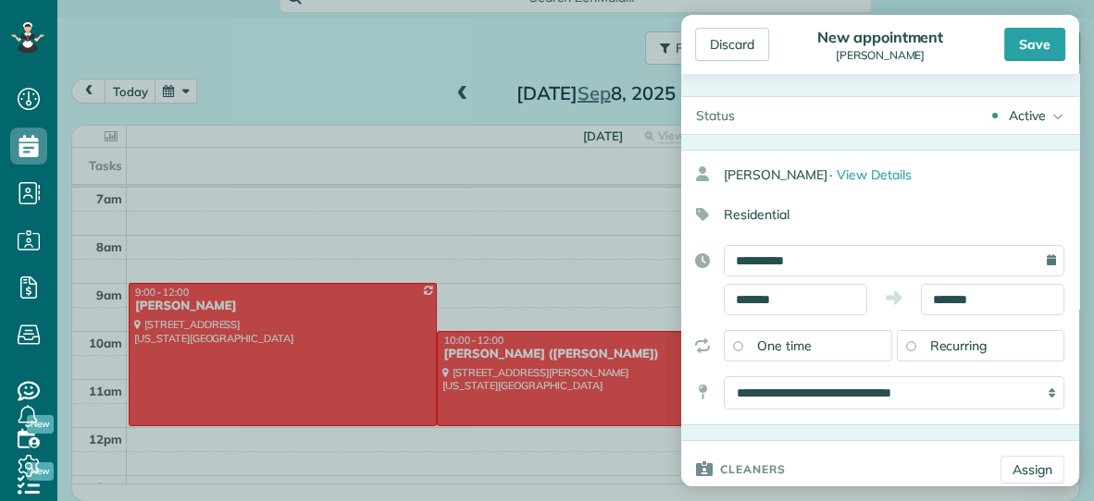
type input "**********"
type input "*****"
click at [810, 298] on input "*******" at bounding box center [795, 299] width 143 height 31
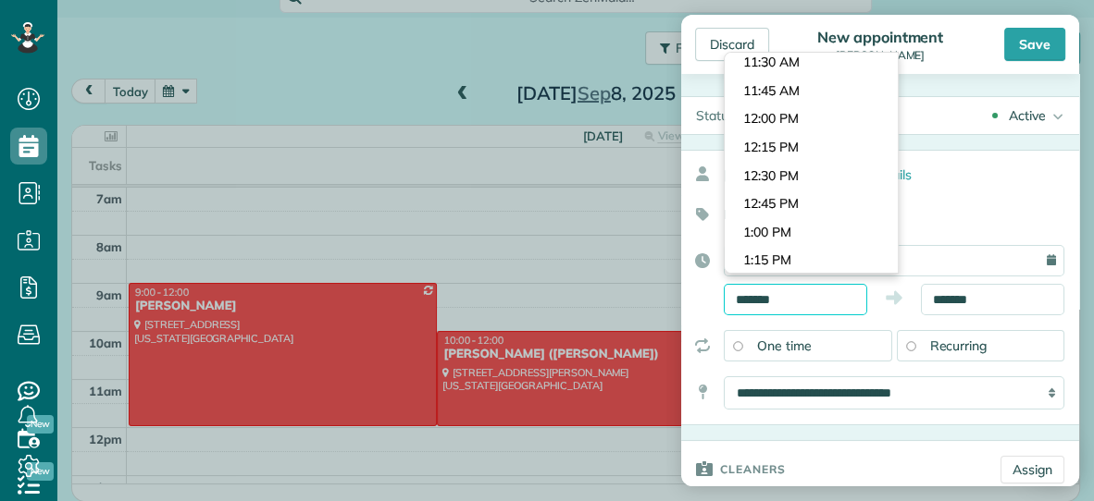
scroll to position [1275, 0]
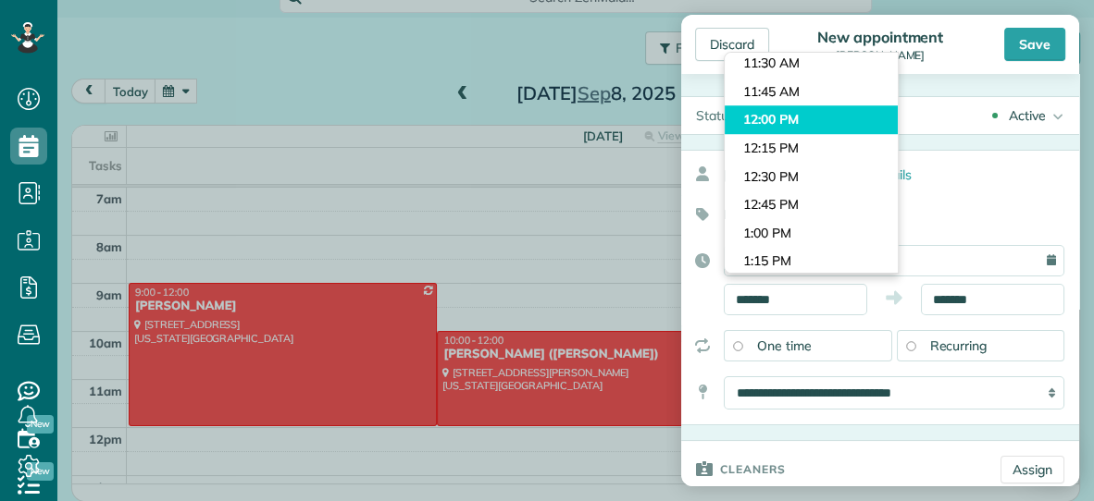
click at [816, 127] on body "Dashboard Scheduling Calendar View List View Dispatch View - Weekly scheduling …" at bounding box center [547, 250] width 1094 height 501
type input "********"
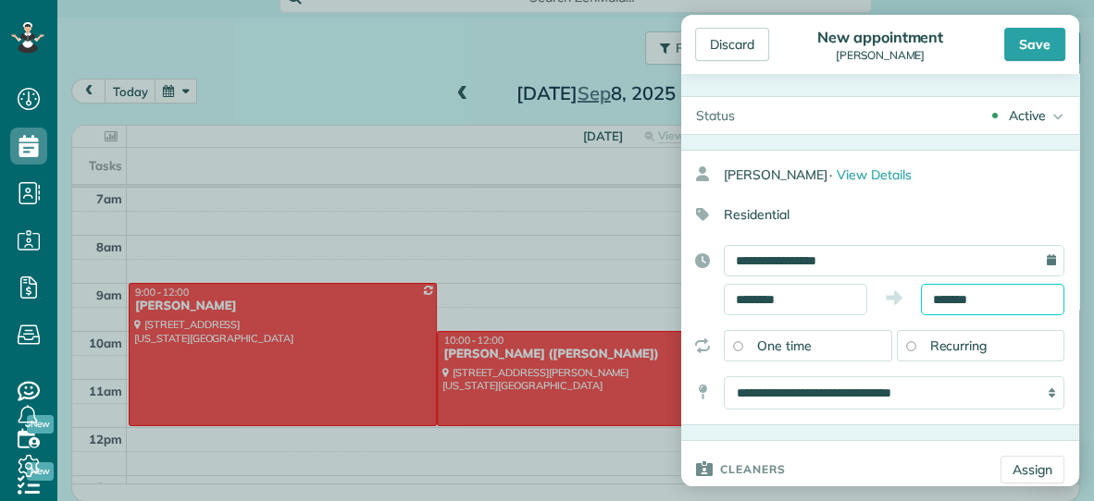
click at [1002, 292] on input "*******" at bounding box center [992, 299] width 143 height 31
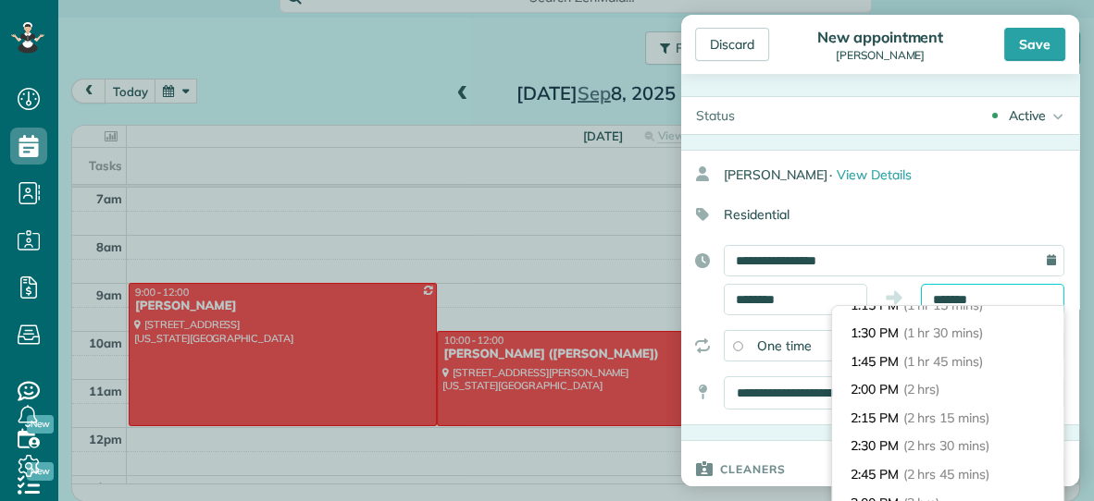
scroll to position [155, 0]
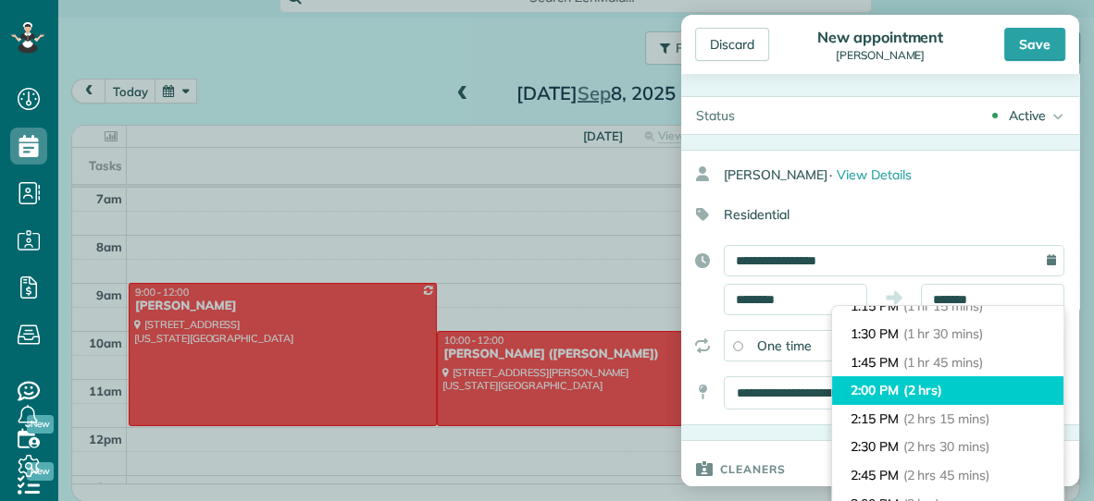
click at [952, 382] on li "2:00 PM (2 hrs)" at bounding box center [947, 391] width 231 height 29
type input "*******"
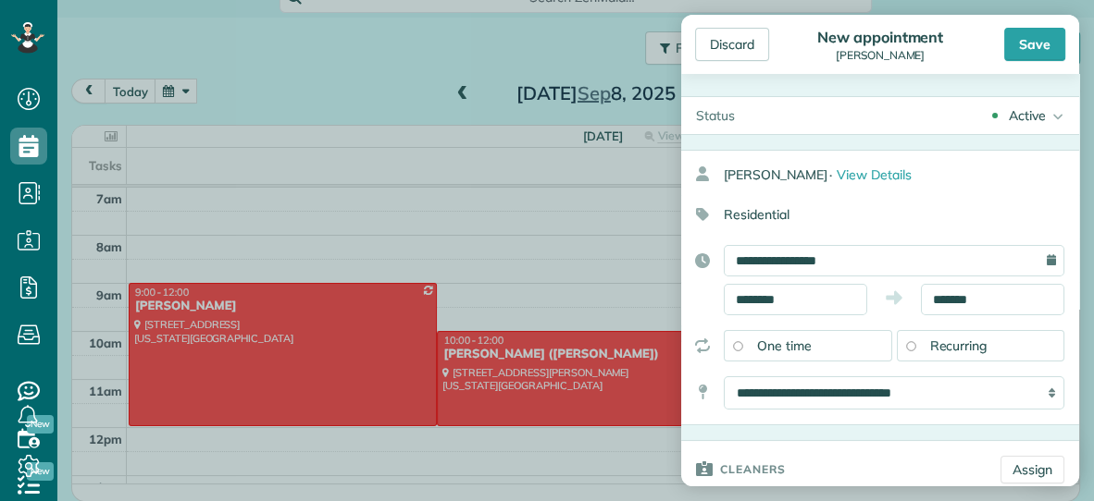
click at [1001, 347] on div "Recurring" at bounding box center [981, 345] width 168 height 31
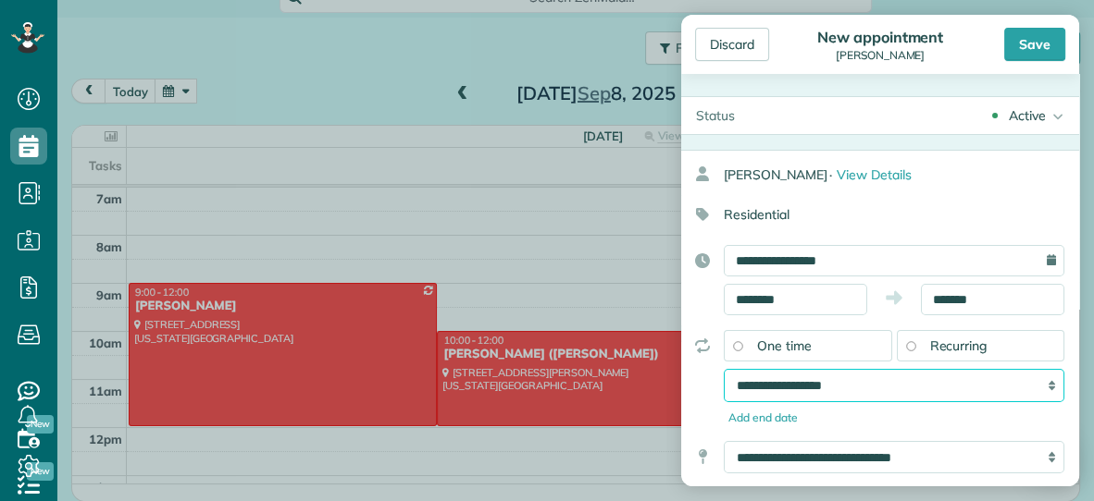
click at [904, 382] on select "**********" at bounding box center [894, 385] width 341 height 33
select select "**********"
click at [724, 369] on select "**********" at bounding box center [894, 385] width 341 height 33
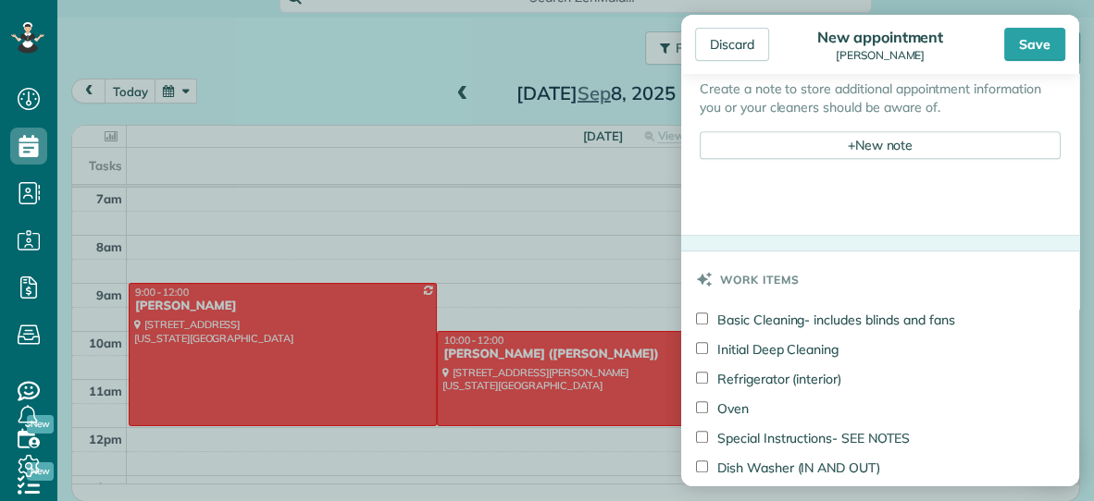
scroll to position [811, 0]
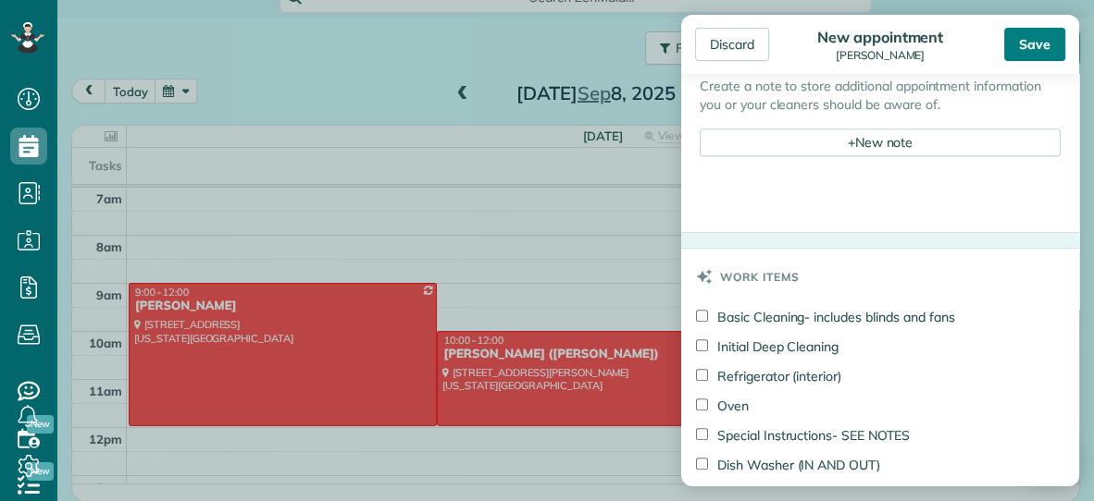
click at [1045, 42] on div "Save" at bounding box center [1034, 44] width 61 height 33
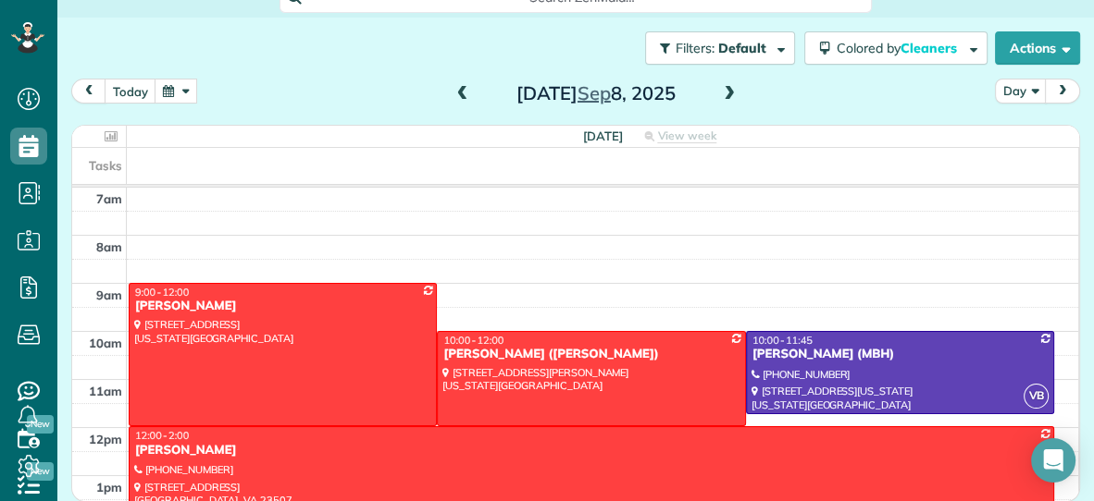
click at [167, 85] on button "button" at bounding box center [176, 91] width 43 height 25
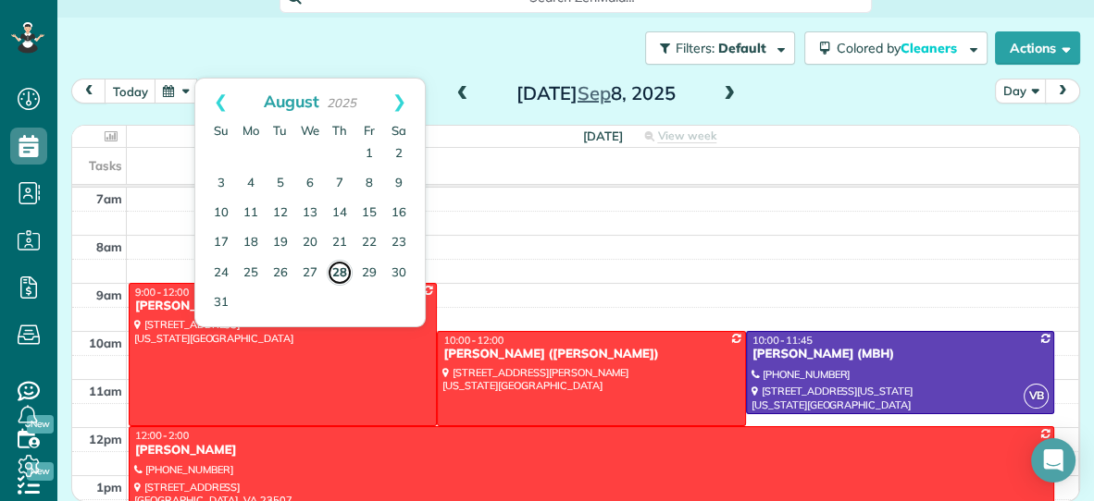
click at [335, 279] on link "28" at bounding box center [340, 273] width 26 height 26
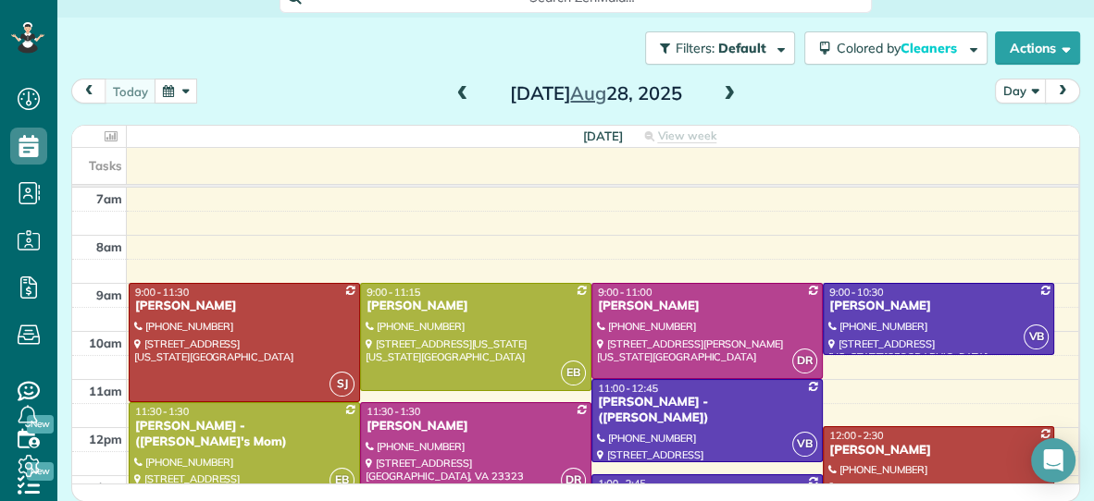
click at [732, 93] on span at bounding box center [729, 94] width 20 height 17
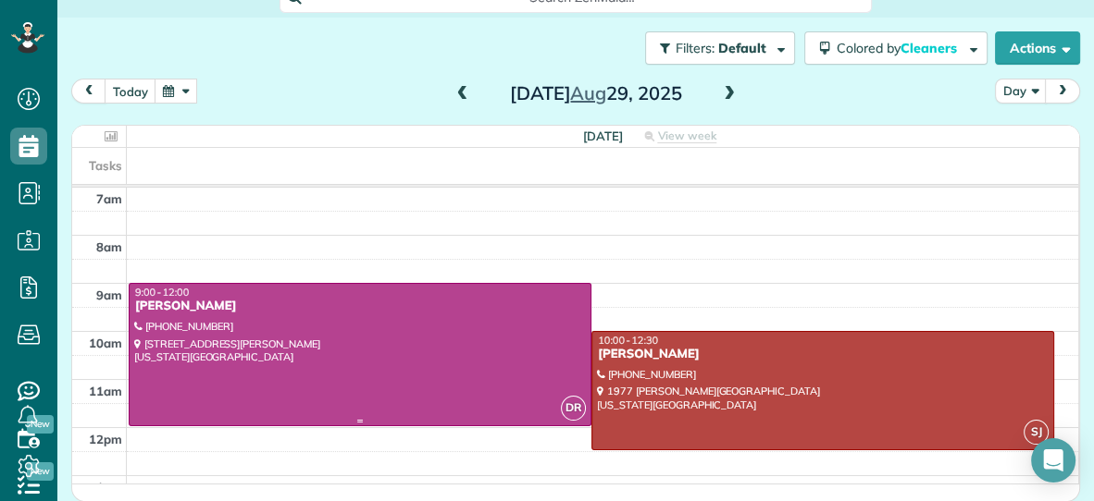
click at [455, 365] on div at bounding box center [360, 355] width 461 height 142
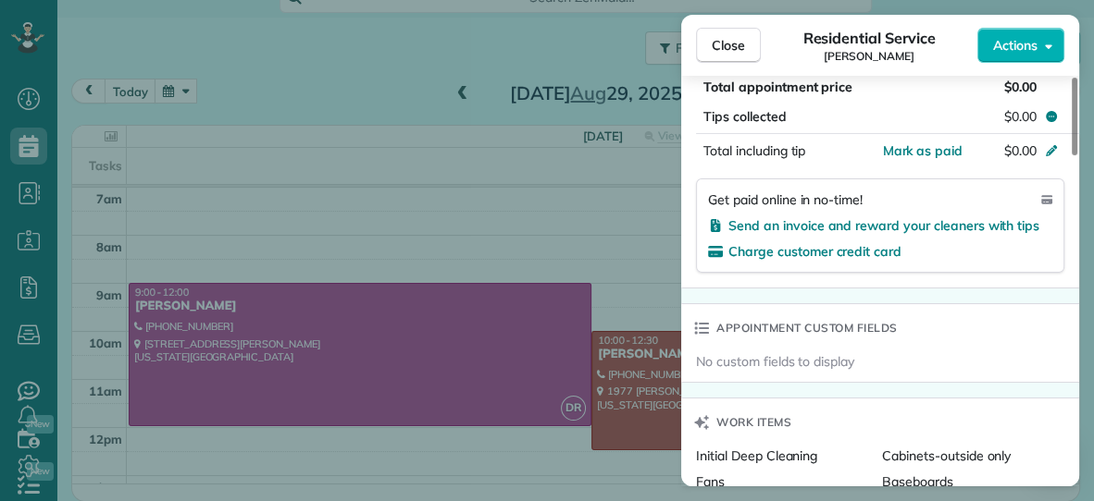
scroll to position [1052, 0]
click at [823, 249] on span "Charge customer credit card" at bounding box center [814, 252] width 173 height 17
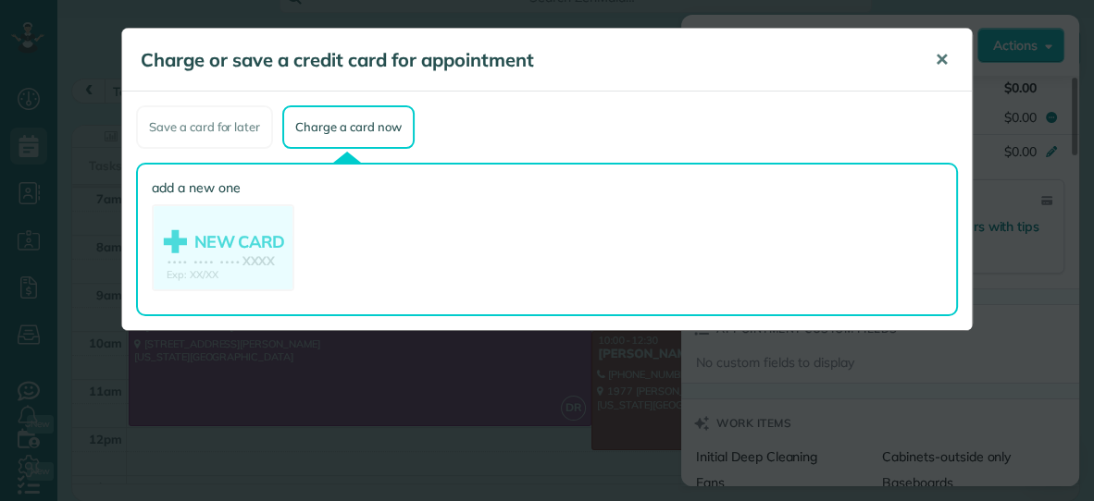
click at [943, 54] on span "✕" at bounding box center [942, 59] width 14 height 21
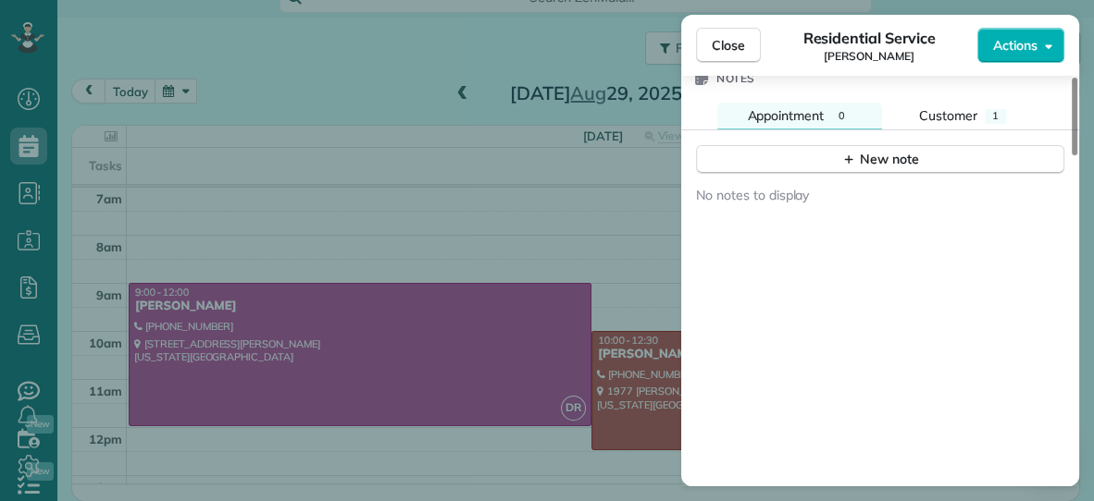
scroll to position [1559, 0]
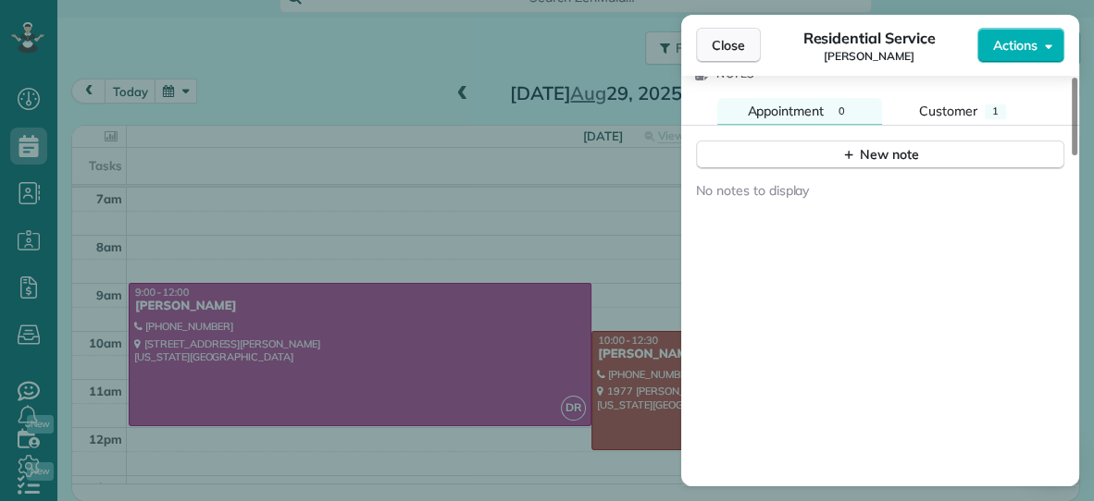
click at [718, 51] on span "Close" at bounding box center [728, 45] width 33 height 19
